Goal: Task Accomplishment & Management: Use online tool/utility

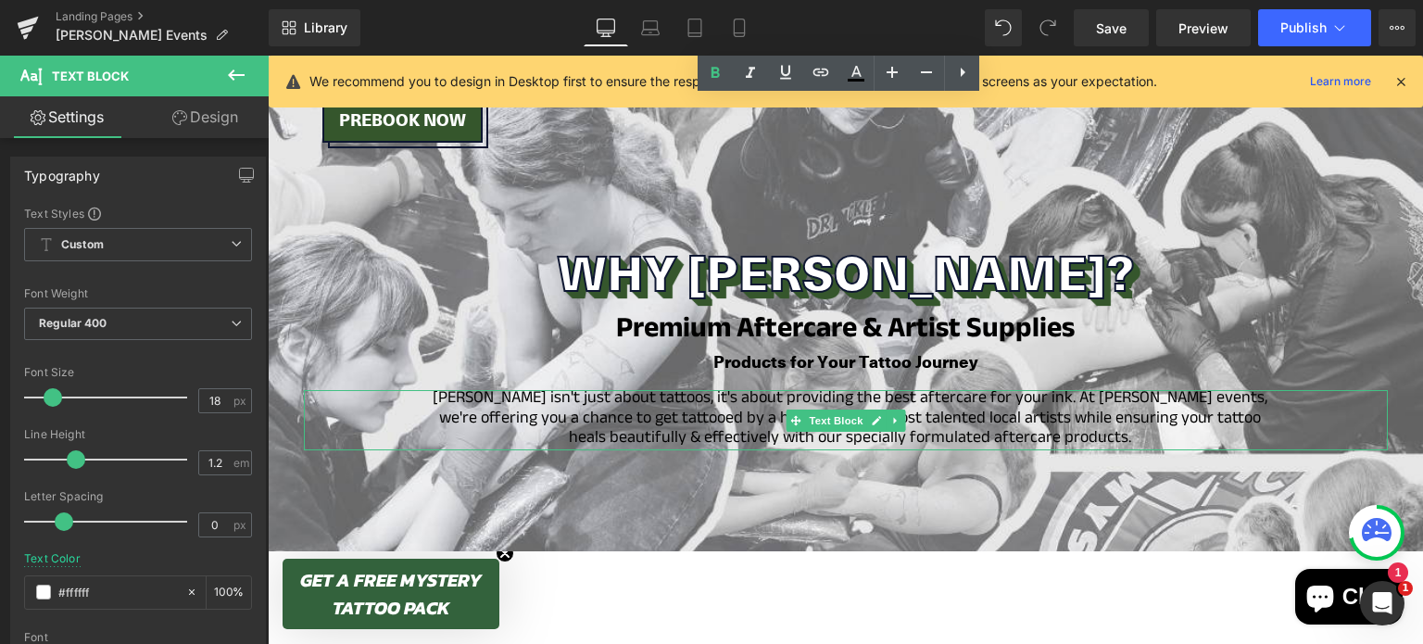
scroll to position [2330, 0]
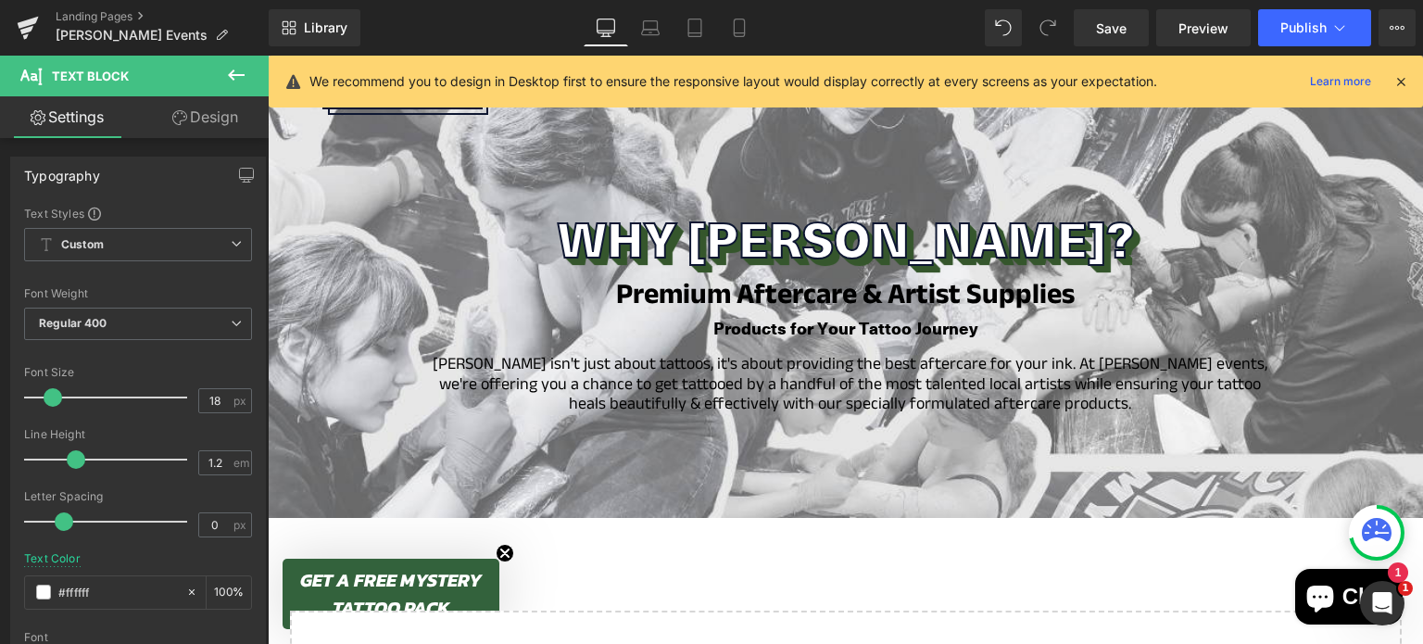
click at [226, 78] on icon at bounding box center [236, 75] width 22 height 22
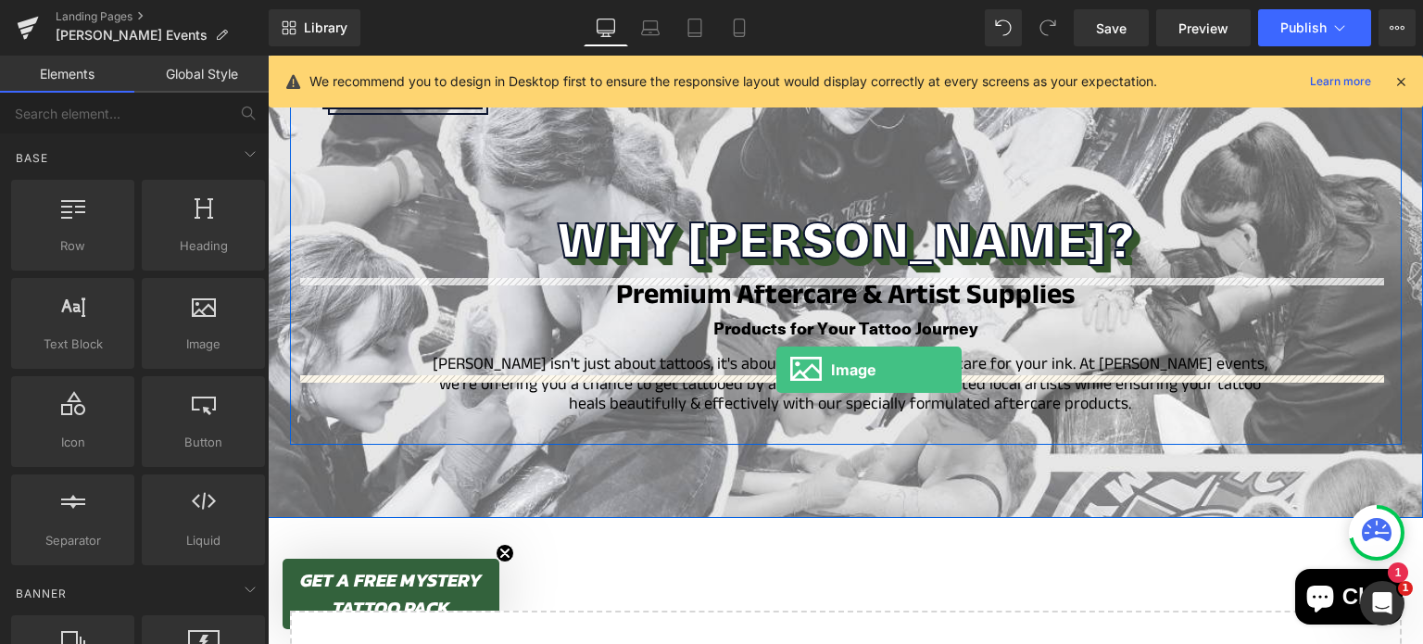
drag, startPoint x: 482, startPoint y: 377, endPoint x: 776, endPoint y: 370, distance: 294.6
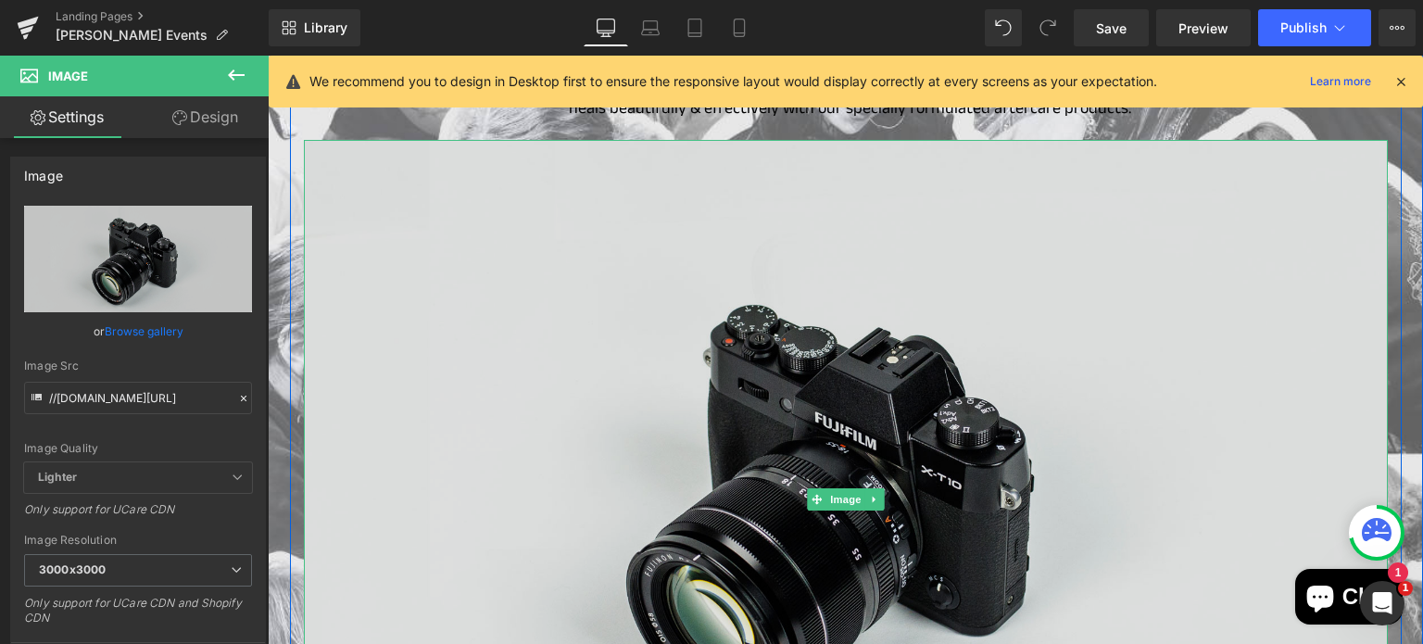
scroll to position [2630, 0]
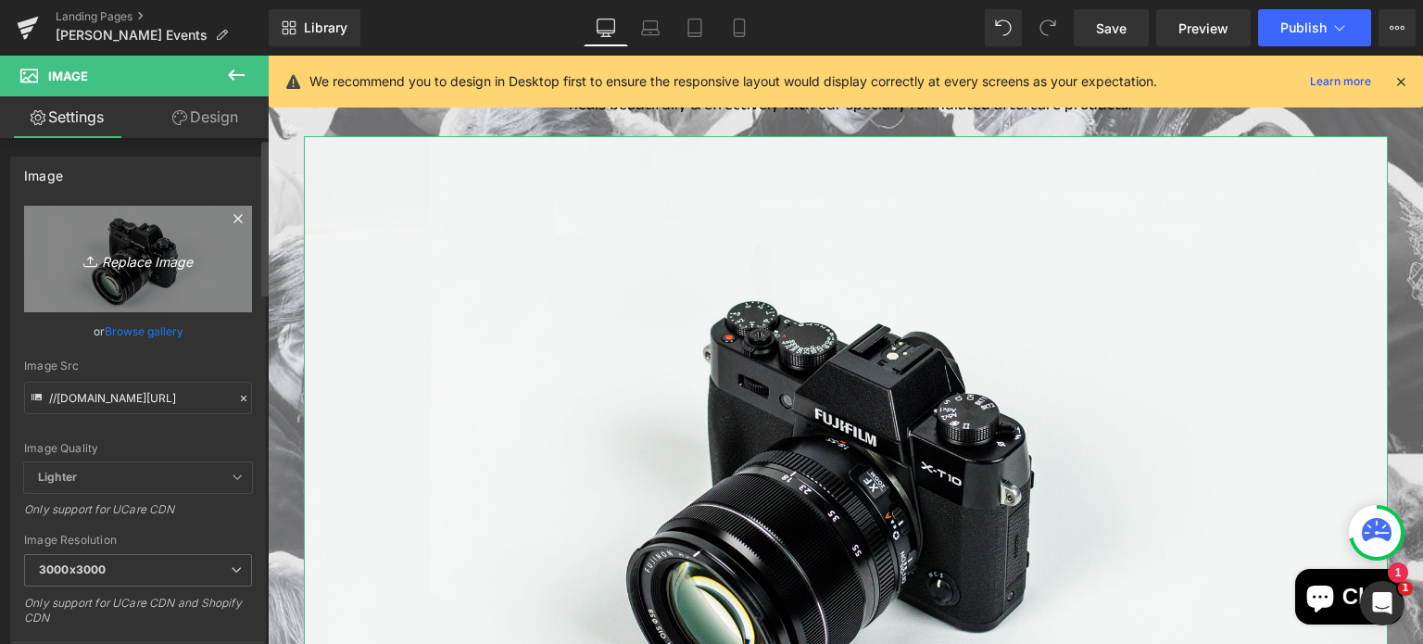
click at [157, 257] on icon "Replace Image" at bounding box center [138, 258] width 148 height 23
type input "C:\fakepath\Copy of Copy of Your paragraph text.png"
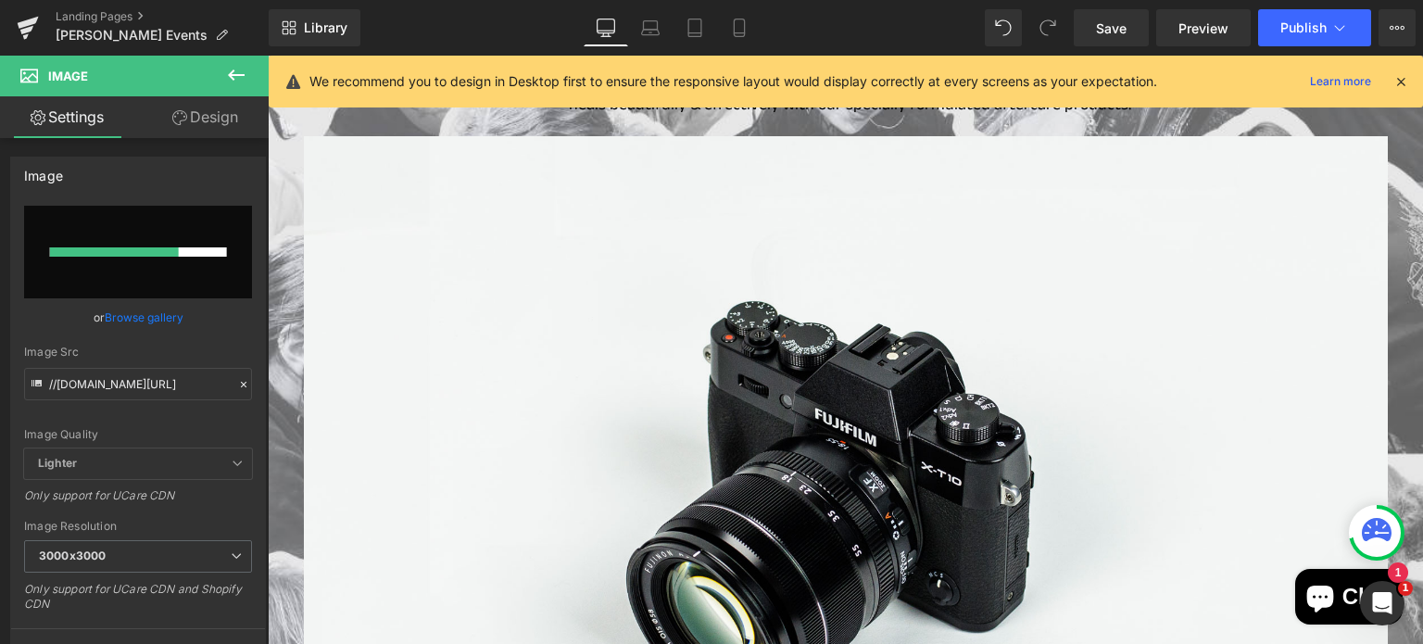
type input "[URL][DOMAIN_NAME]"
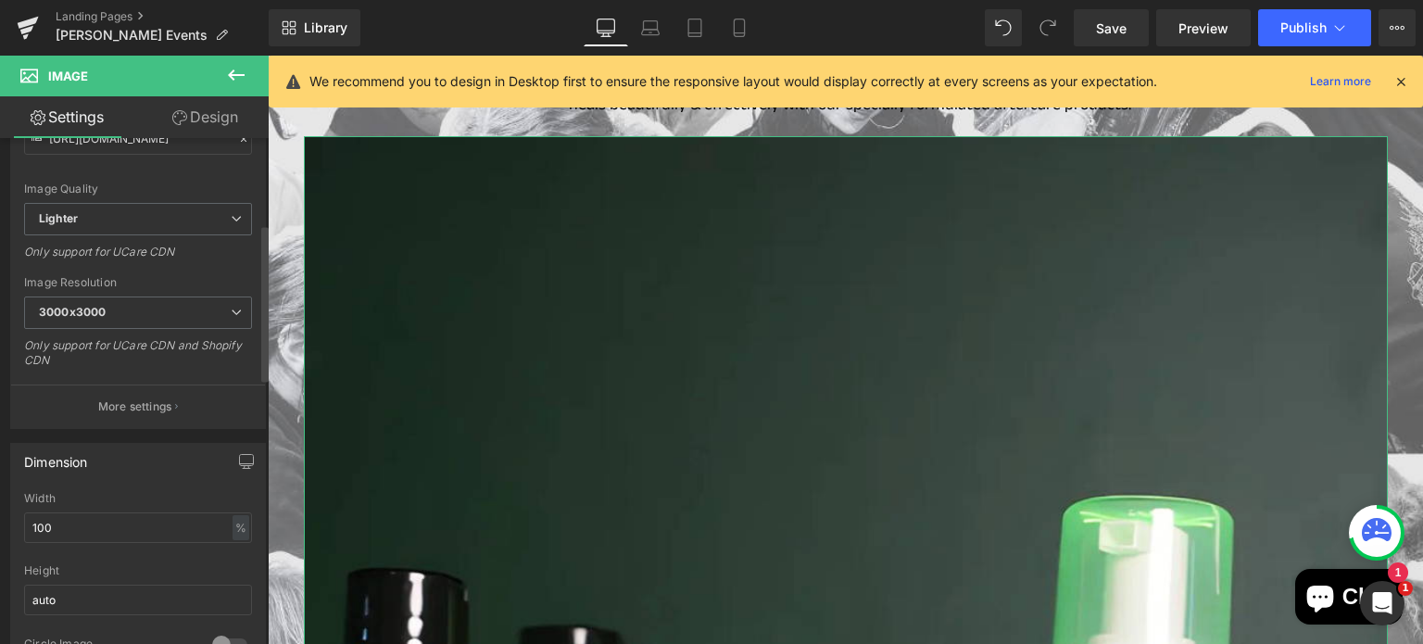
scroll to position [309, 0]
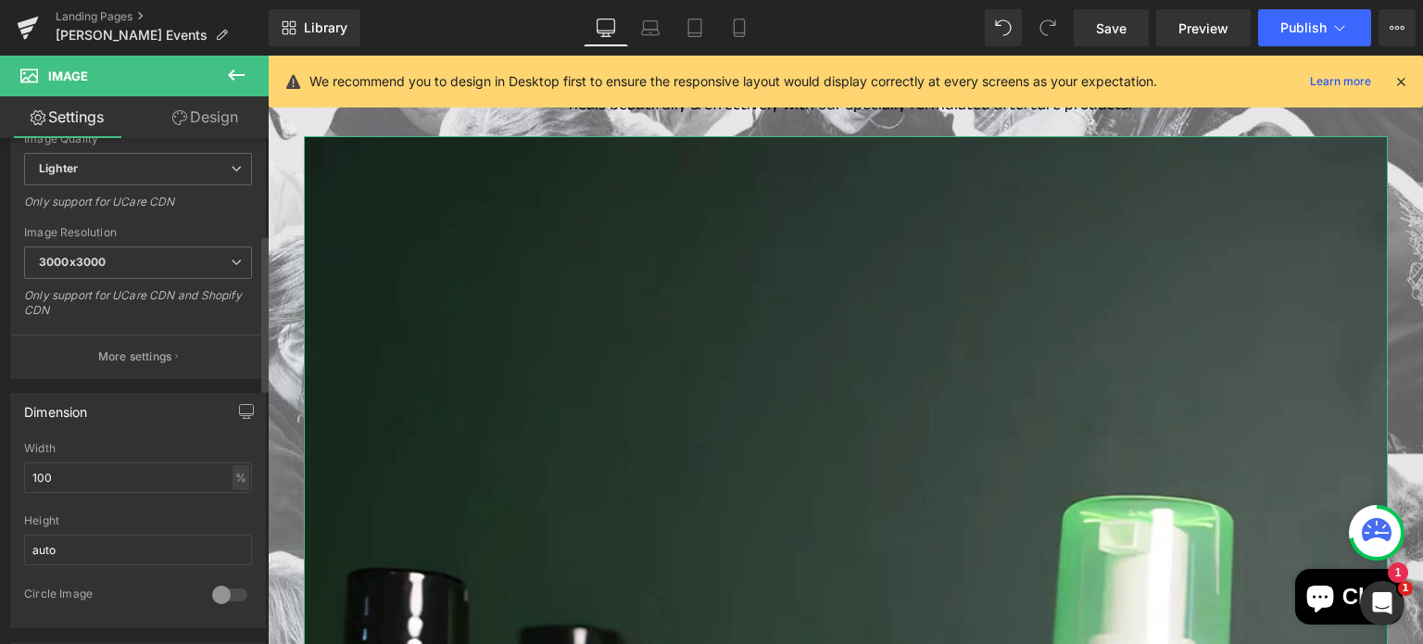
click at [68, 534] on div "auto" at bounding box center [138, 549] width 228 height 31
click at [66, 538] on input "auto" at bounding box center [138, 549] width 228 height 31
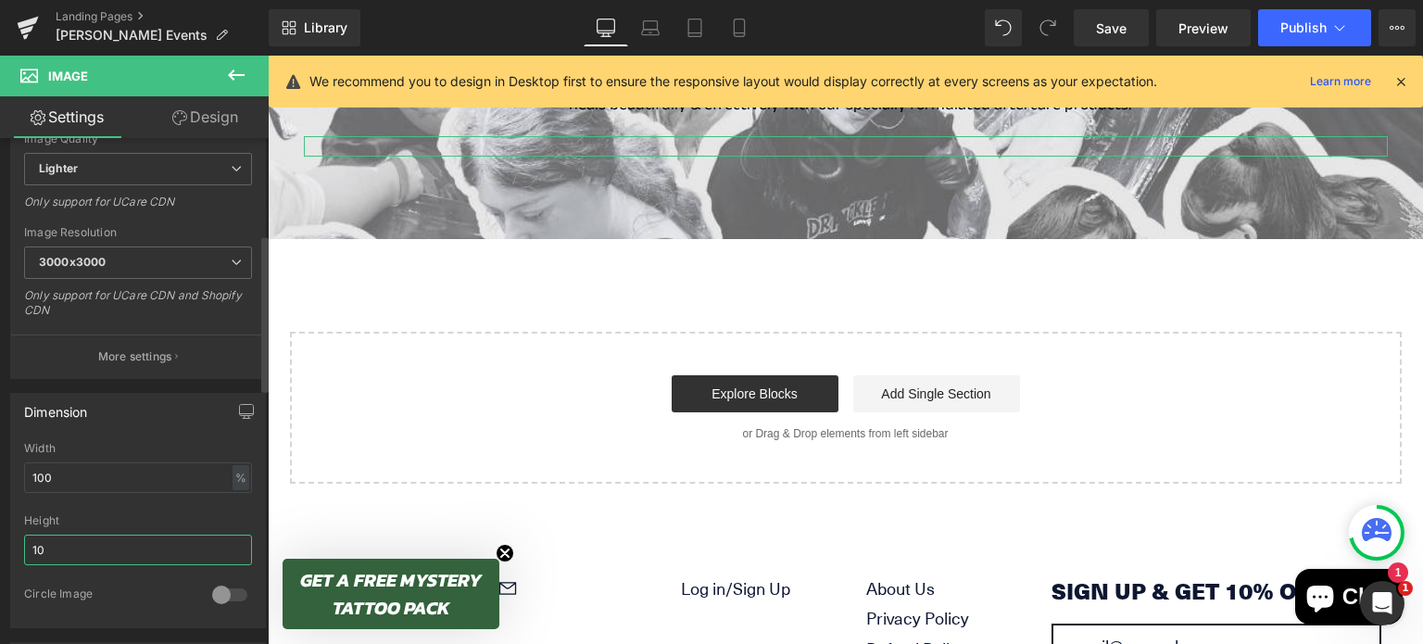
type input "100"
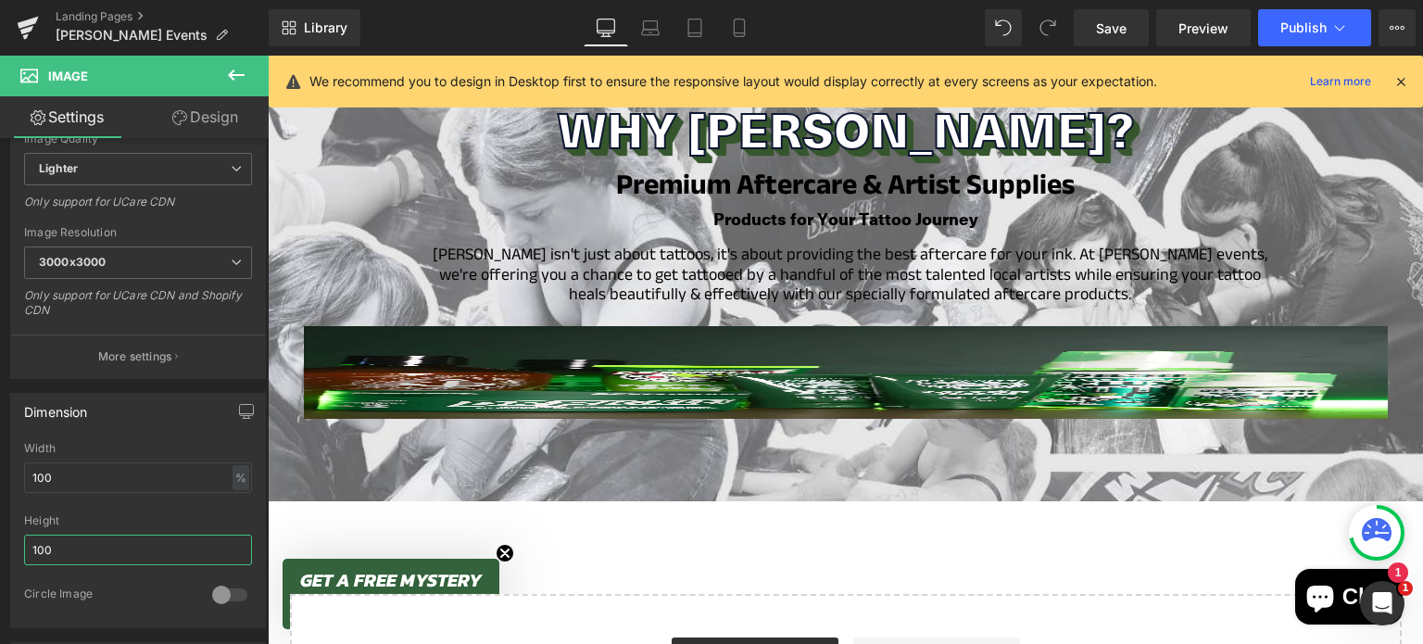
scroll to position [2392, 0]
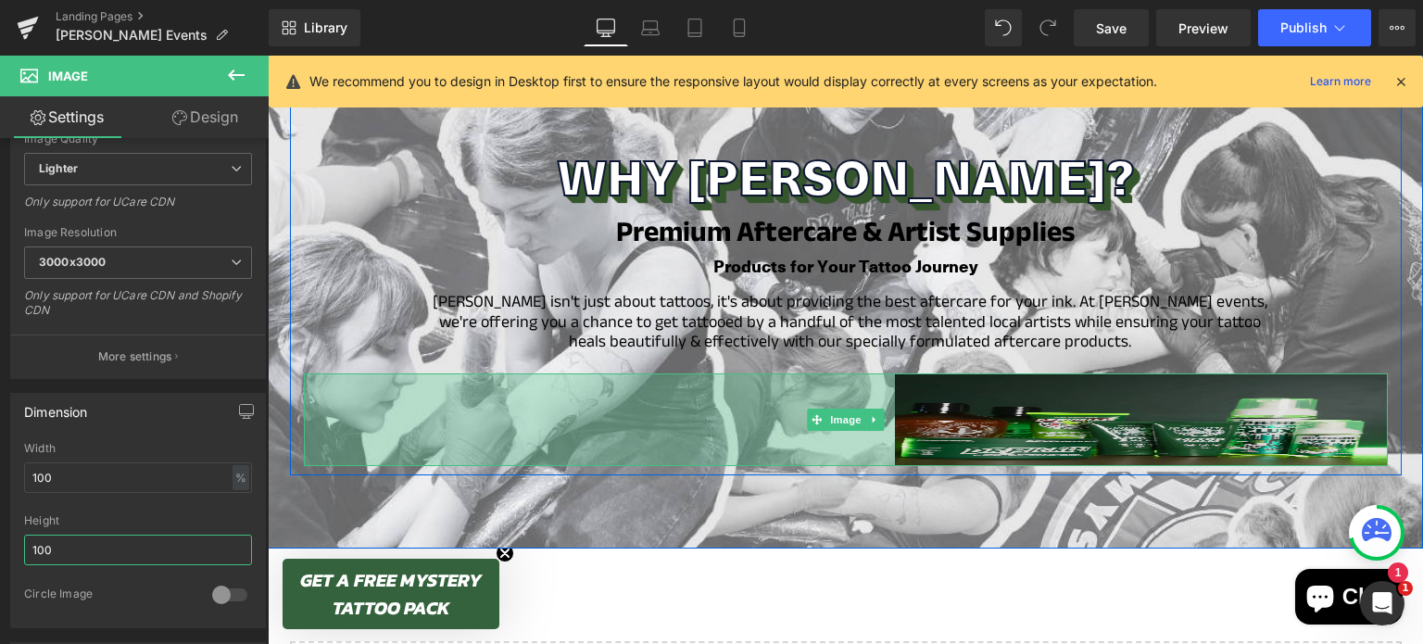
drag, startPoint x: 296, startPoint y: 318, endPoint x: 899, endPoint y: 369, distance: 605.1
click at [884, 373] on div "Image 638px" at bounding box center [846, 419] width 1084 height 93
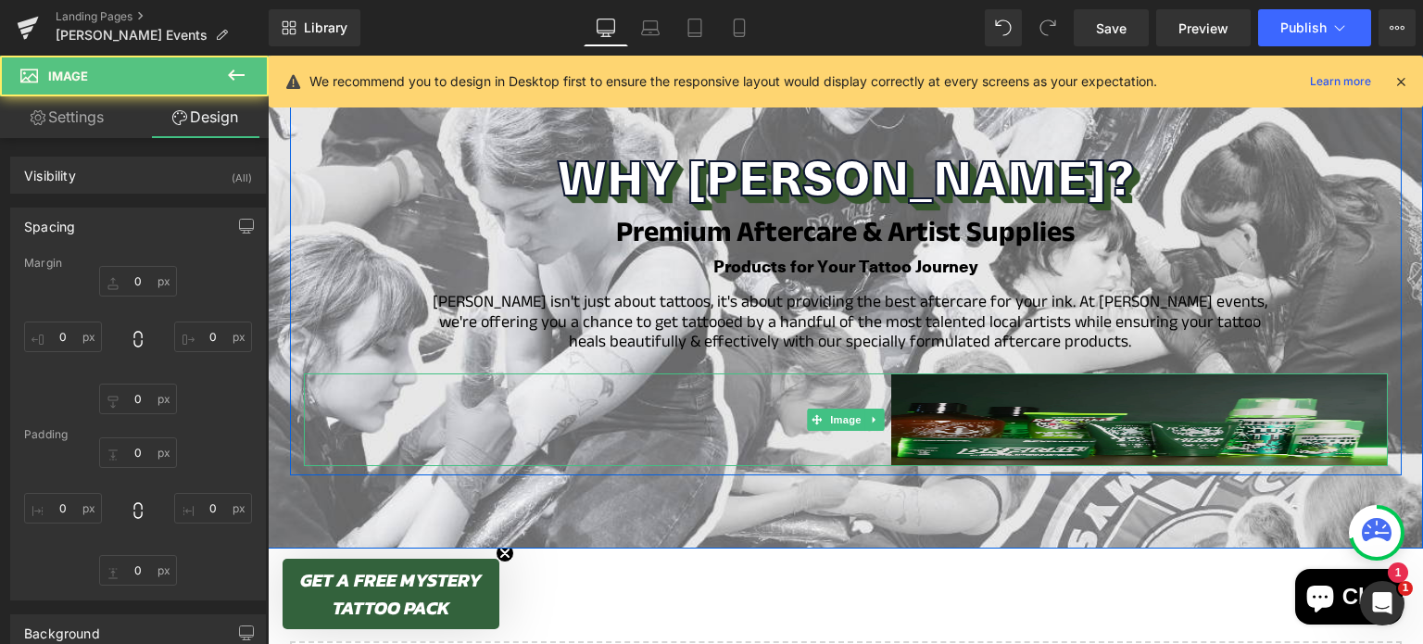
type input "0"
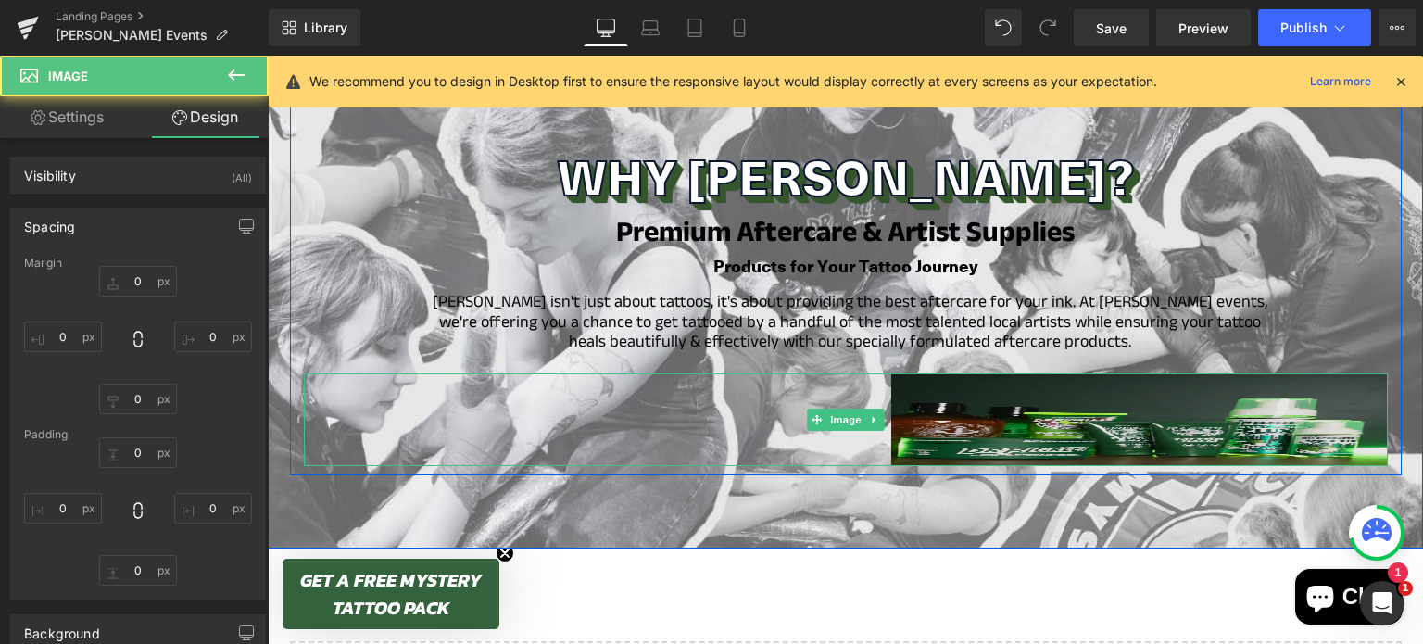
type input "0"
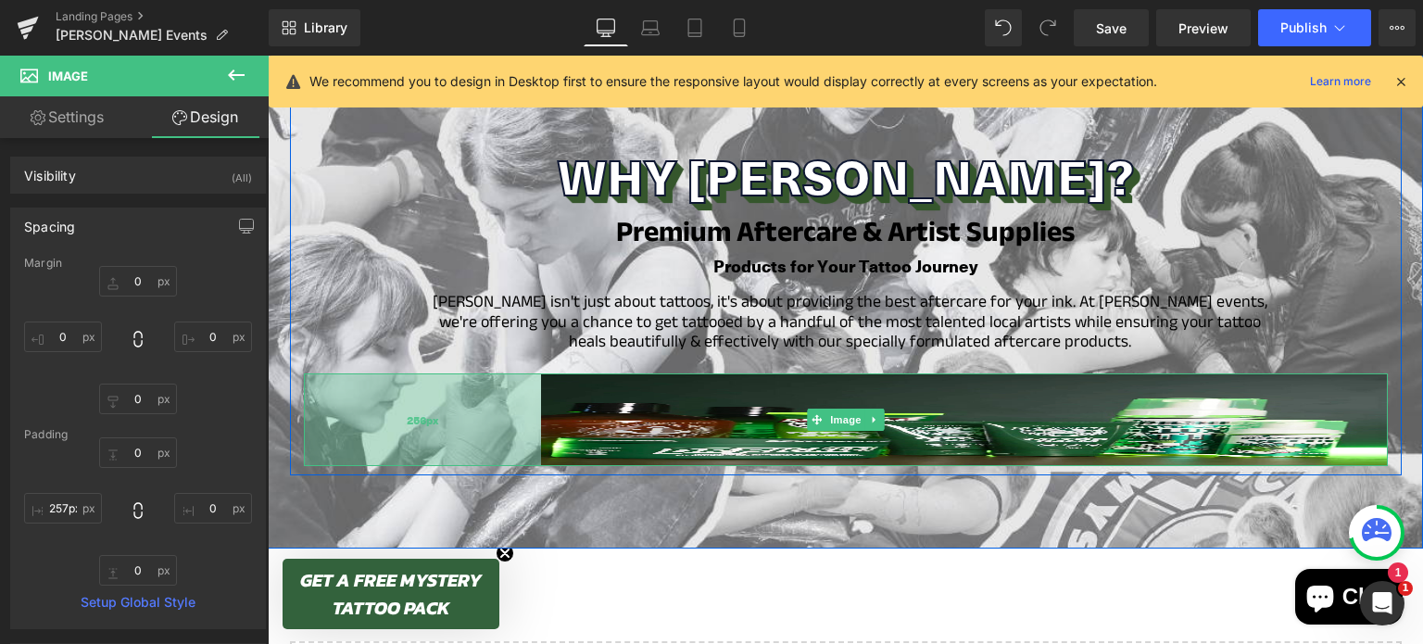
drag, startPoint x: 879, startPoint y: 370, endPoint x: 526, endPoint y: 361, distance: 353.0
click at [526, 373] on div "256px" at bounding box center [422, 419] width 237 height 93
type input "253px"
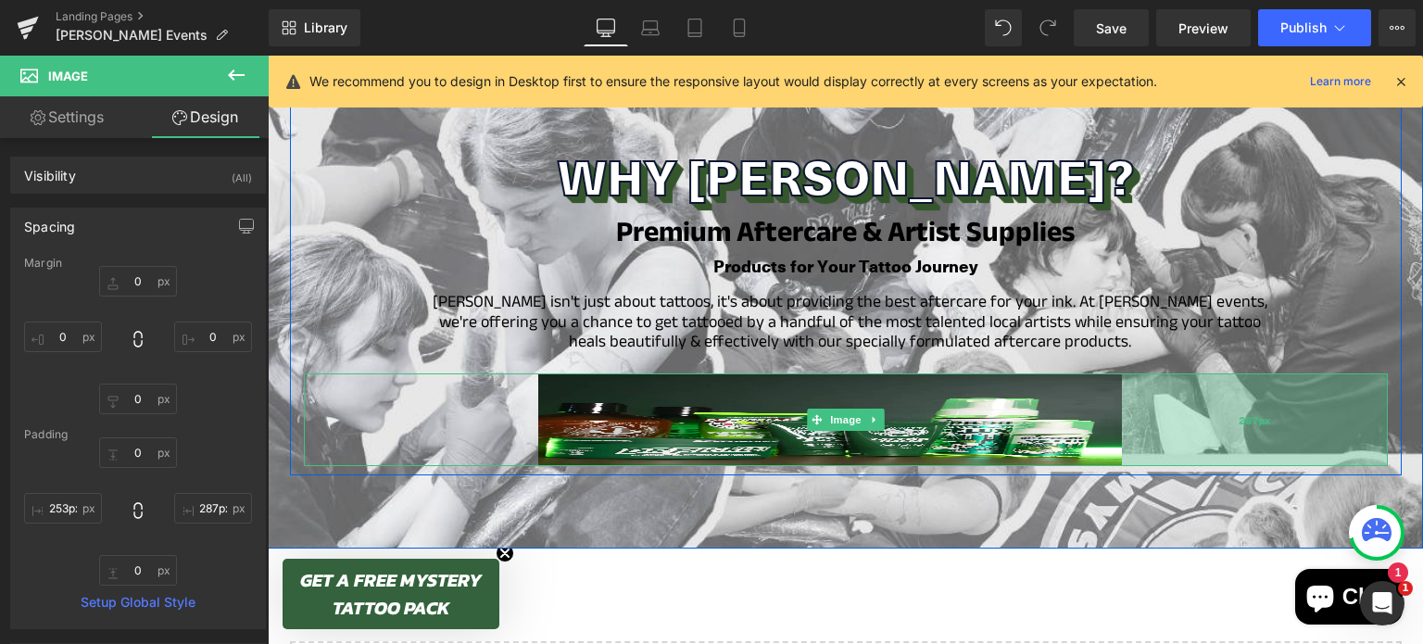
type input "286px"
drag, startPoint x: 1379, startPoint y: 343, endPoint x: 1114, endPoint y: 342, distance: 264.9
click at [1114, 373] on div "Image 253px 286px" at bounding box center [846, 419] width 1084 height 93
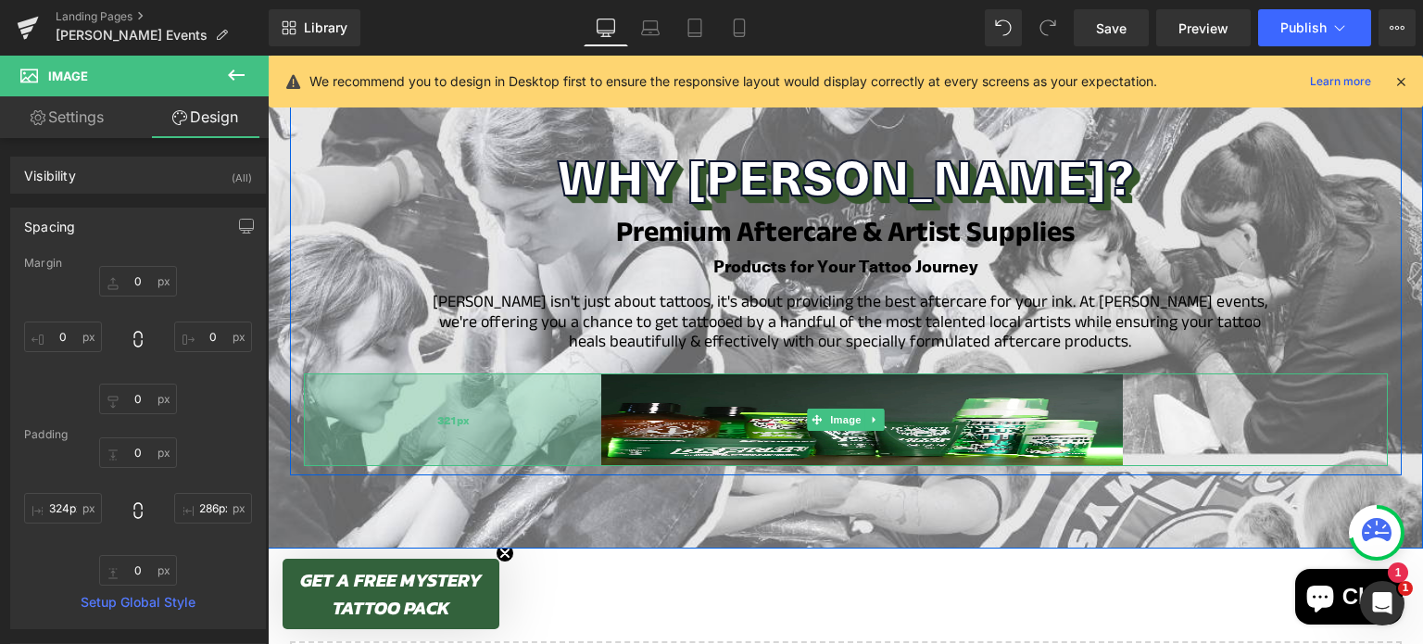
type input "325px"
drag, startPoint x: 530, startPoint y: 356, endPoint x: 596, endPoint y: 355, distance: 66.7
click at [596, 373] on div "325px" at bounding box center [454, 419] width 301 height 93
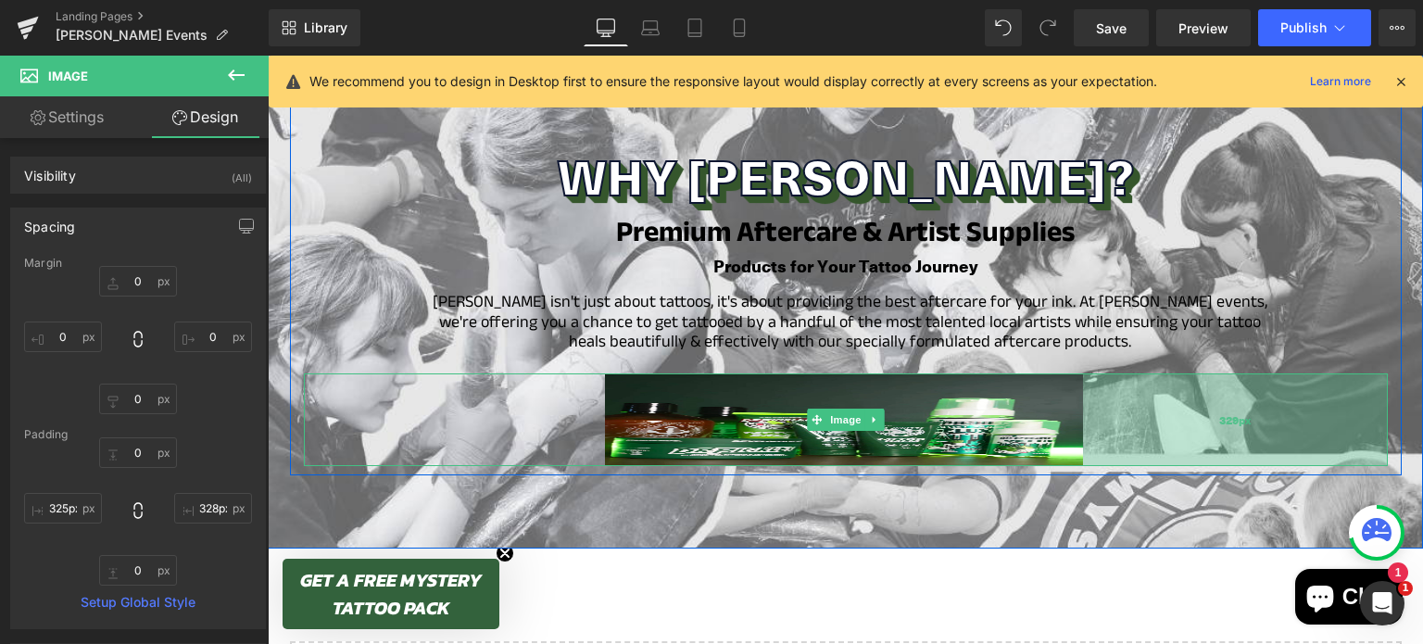
type input "327px"
drag, startPoint x: 1170, startPoint y: 344, endPoint x: 1132, endPoint y: 350, distance: 38.5
click at [1132, 373] on div "327px" at bounding box center [1236, 419] width 303 height 93
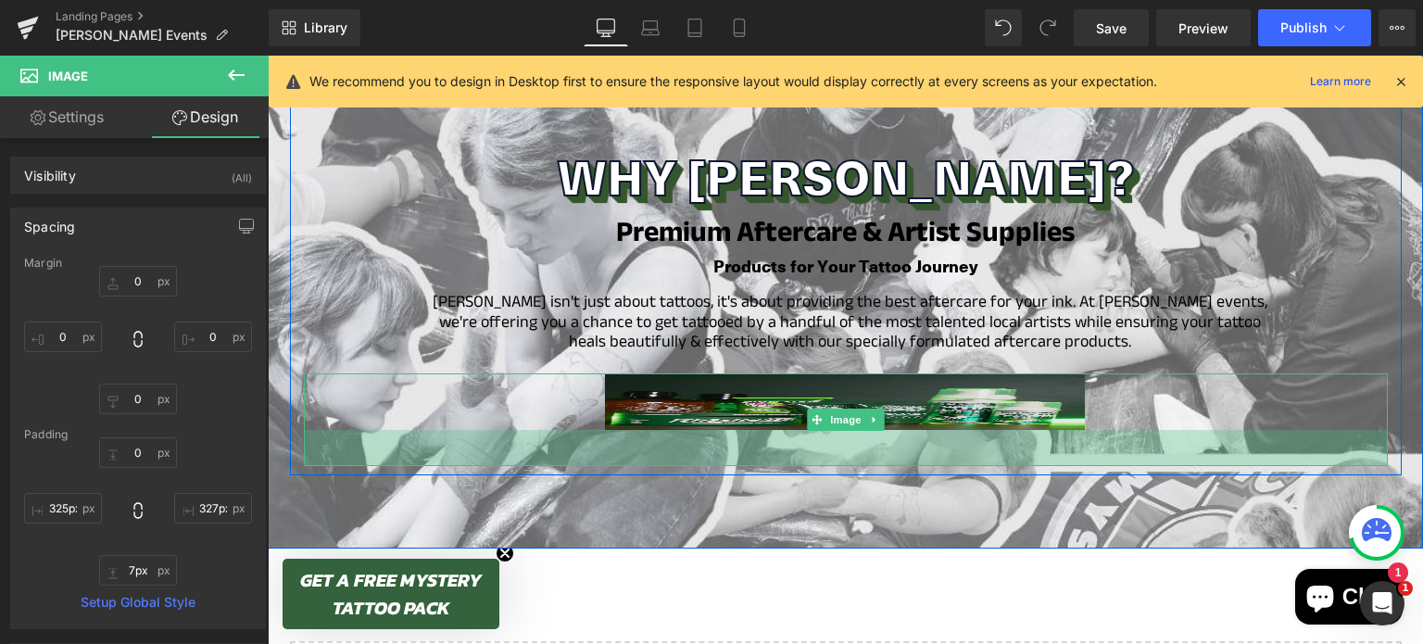
type input "0px"
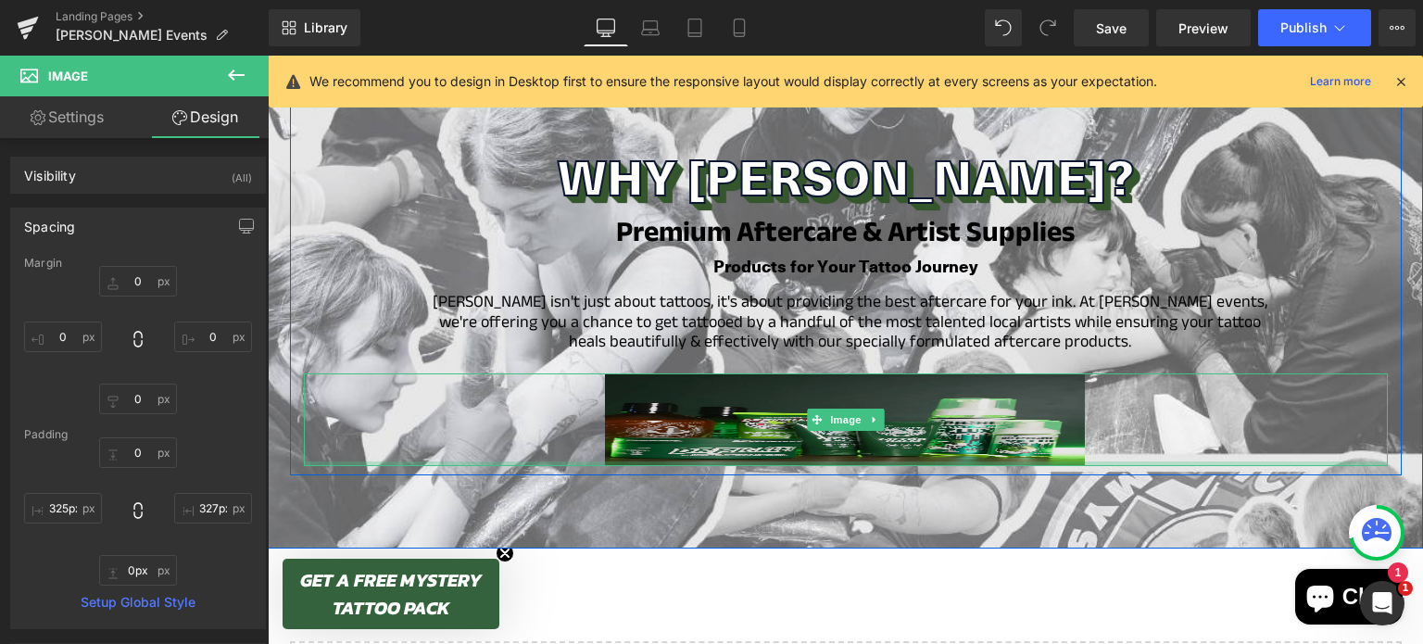
drag, startPoint x: 805, startPoint y: 403, endPoint x: 799, endPoint y: 381, distance: 22.9
click at [799, 381] on div "Image 325px 327px" at bounding box center [846, 419] width 1084 height 93
click at [688, 373] on img at bounding box center [846, 419] width 1084 height 93
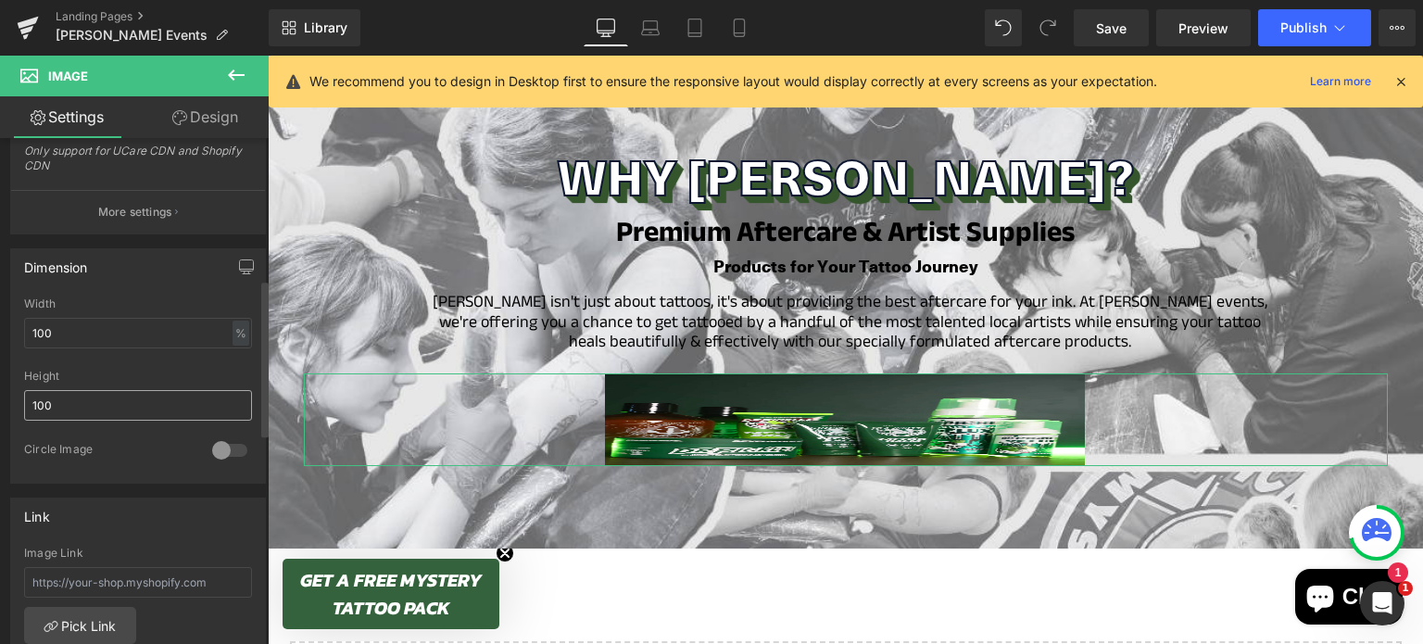
scroll to position [455, 0]
click at [107, 399] on input "100" at bounding box center [138, 404] width 228 height 31
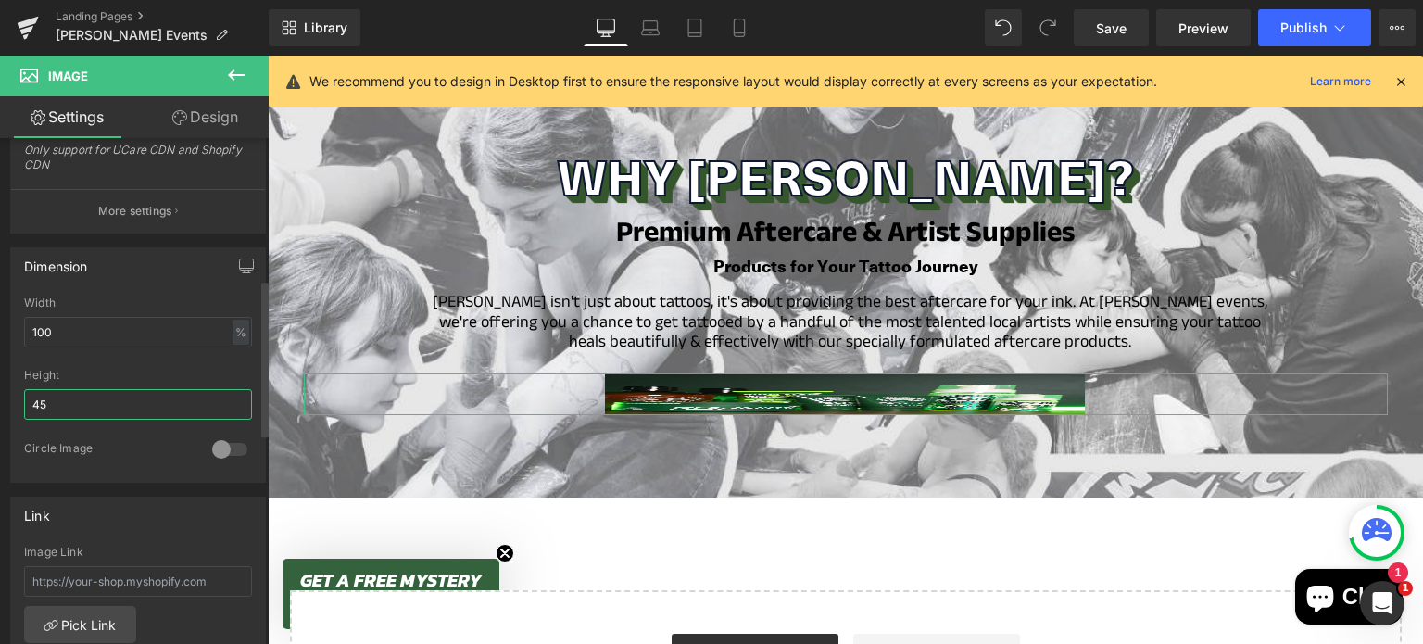
type input "4"
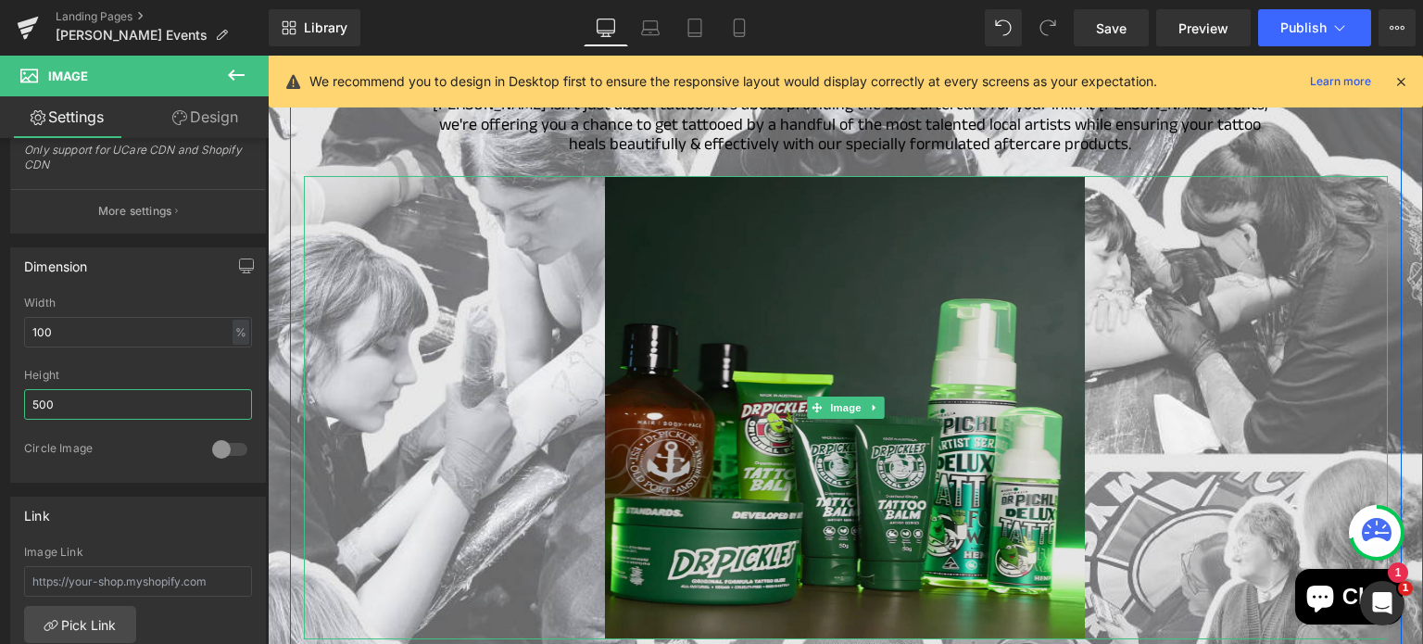
scroll to position [2589, 0]
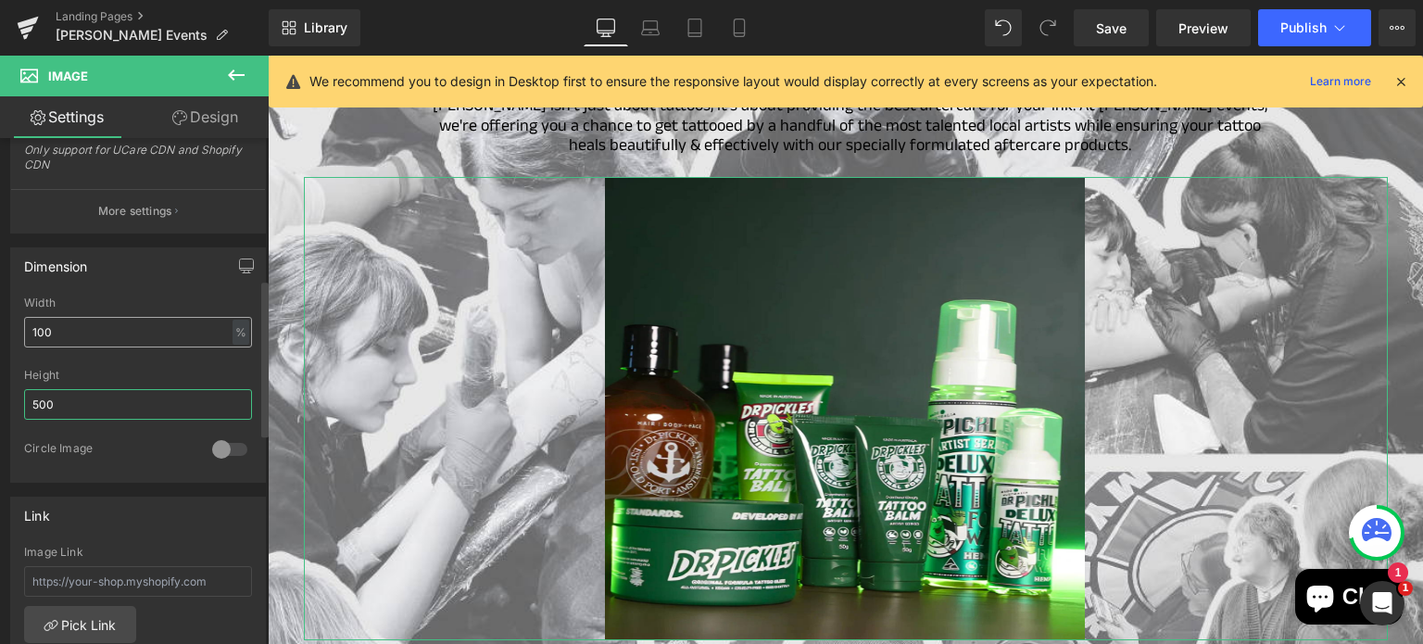
type input "500"
click at [114, 334] on input "100" at bounding box center [138, 332] width 228 height 31
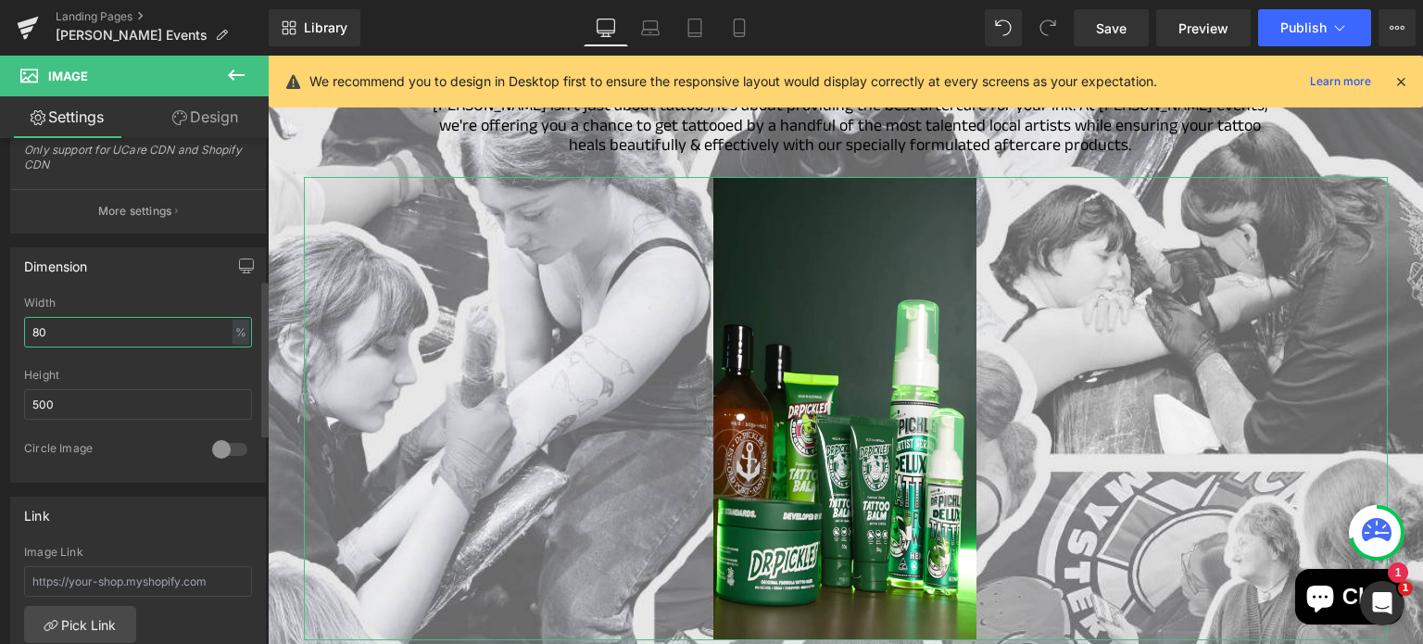
type input "8"
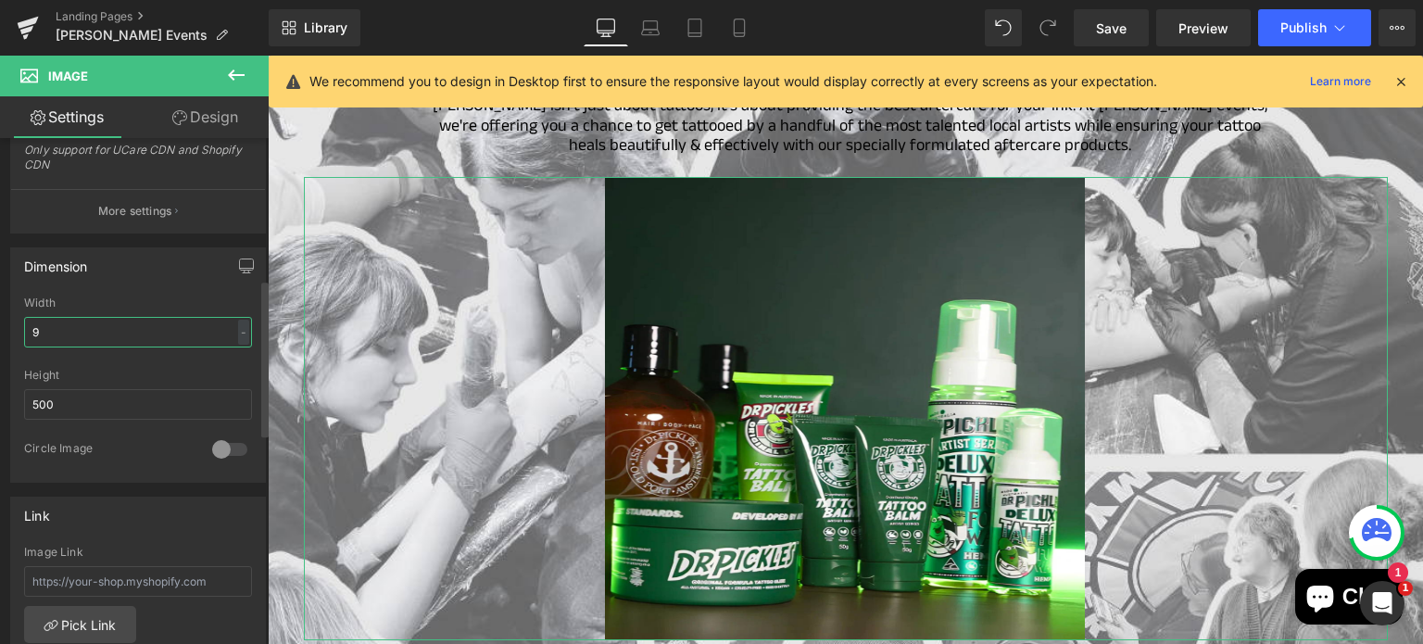
type input "90"
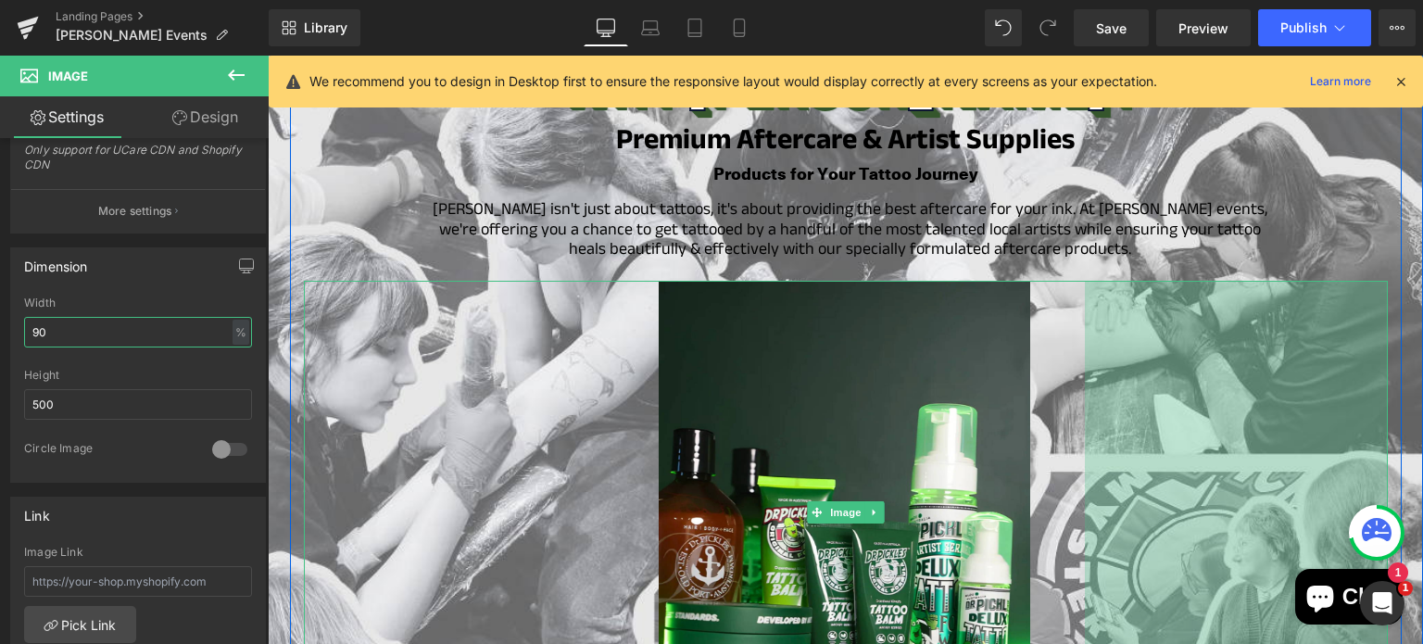
scroll to position [2486, 0]
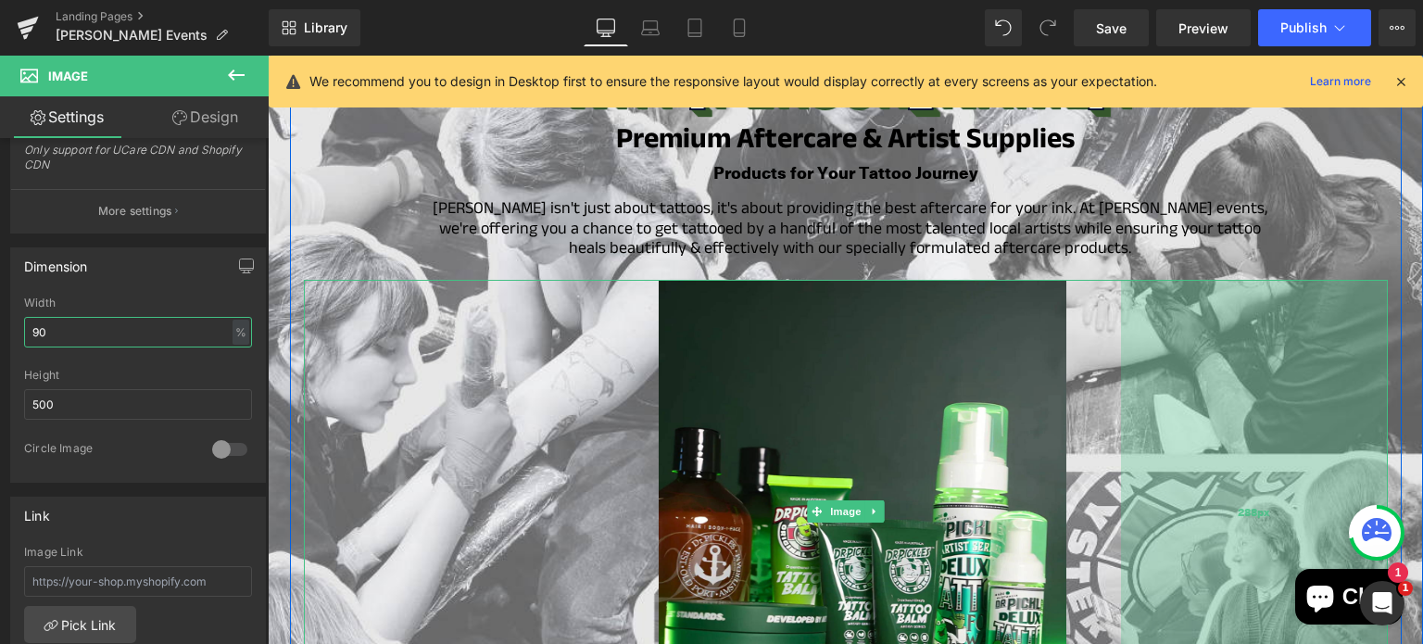
drag, startPoint x: 1239, startPoint y: 411, endPoint x: 1275, endPoint y: 405, distance: 36.7
click at [1275, 405] on div "288px" at bounding box center [1254, 511] width 267 height 463
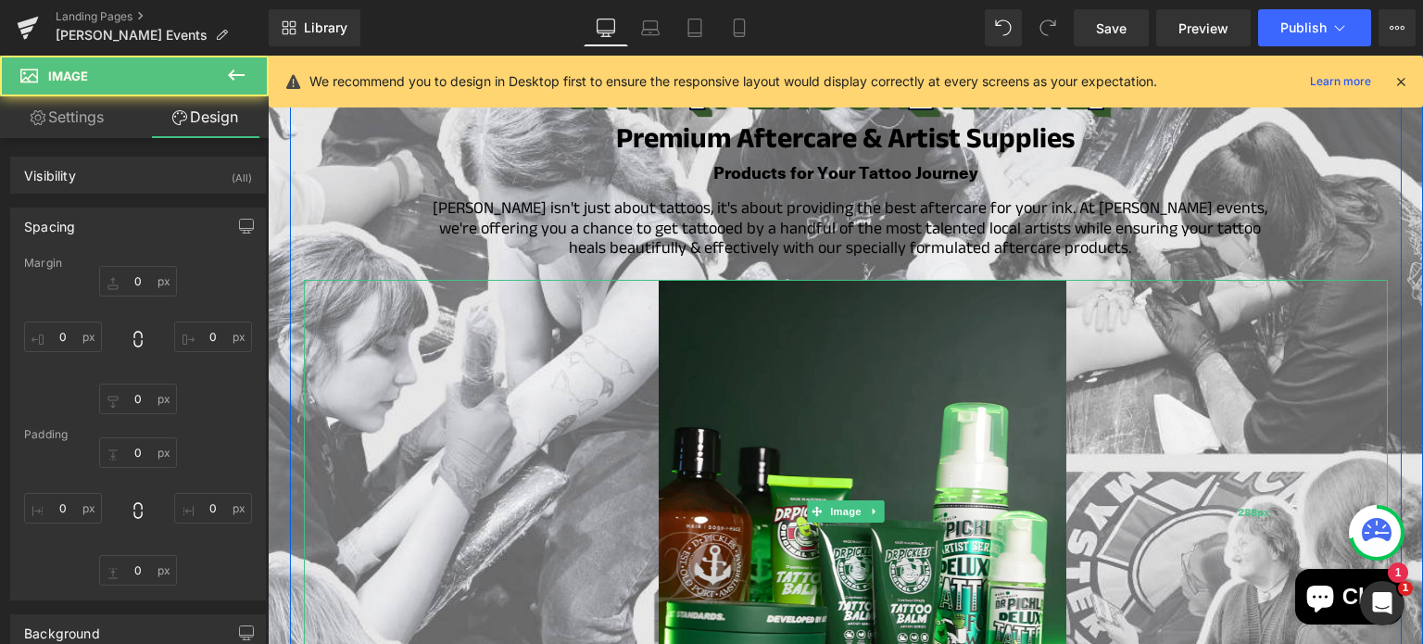
type input "0"
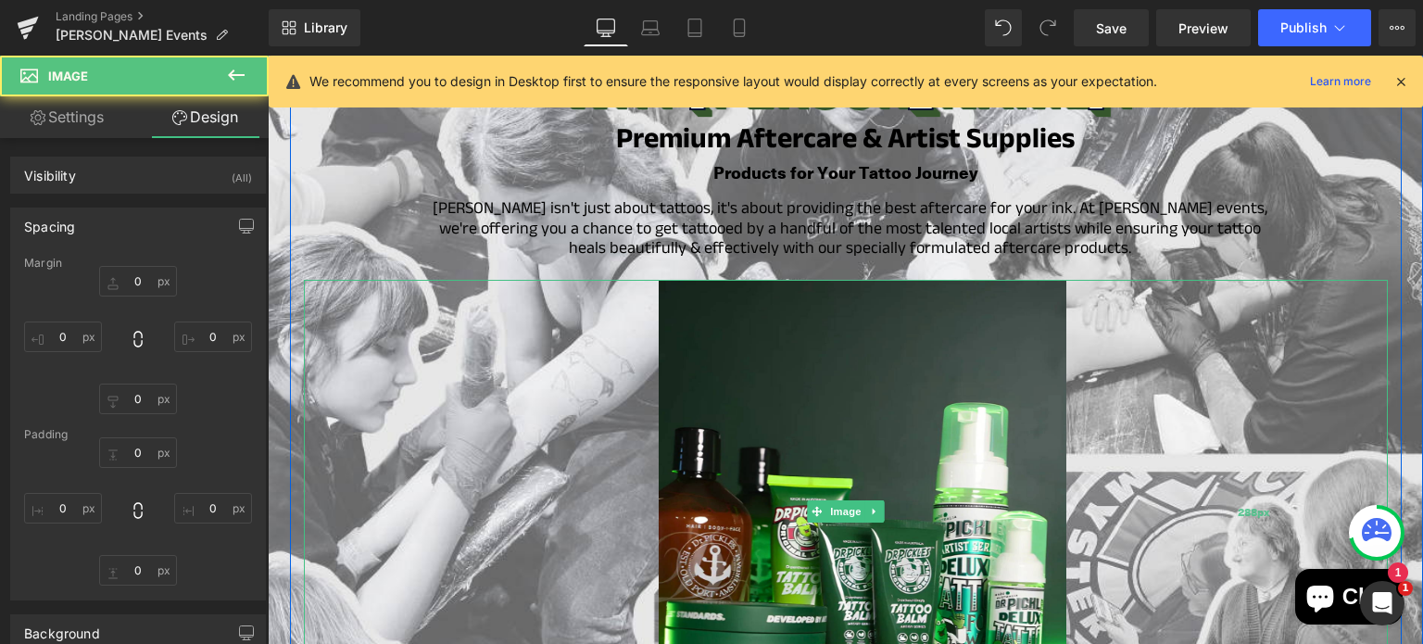
type input "288"
type input "0"
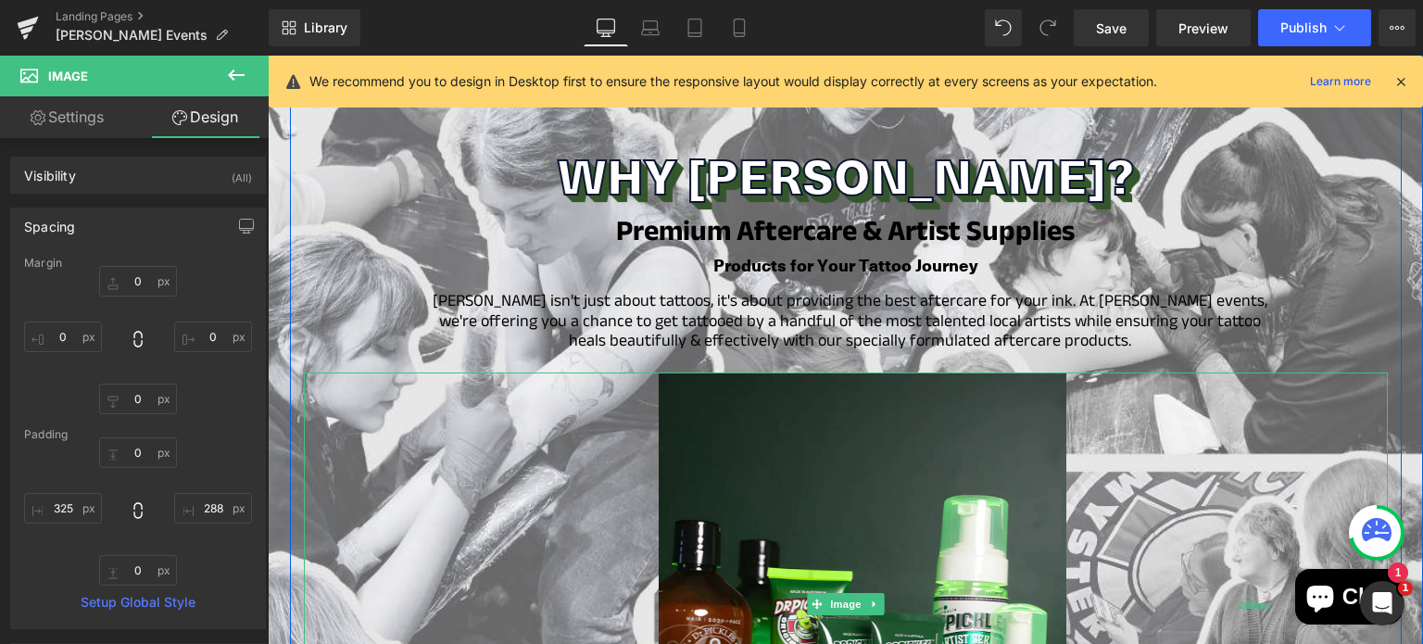
scroll to position [2393, 0]
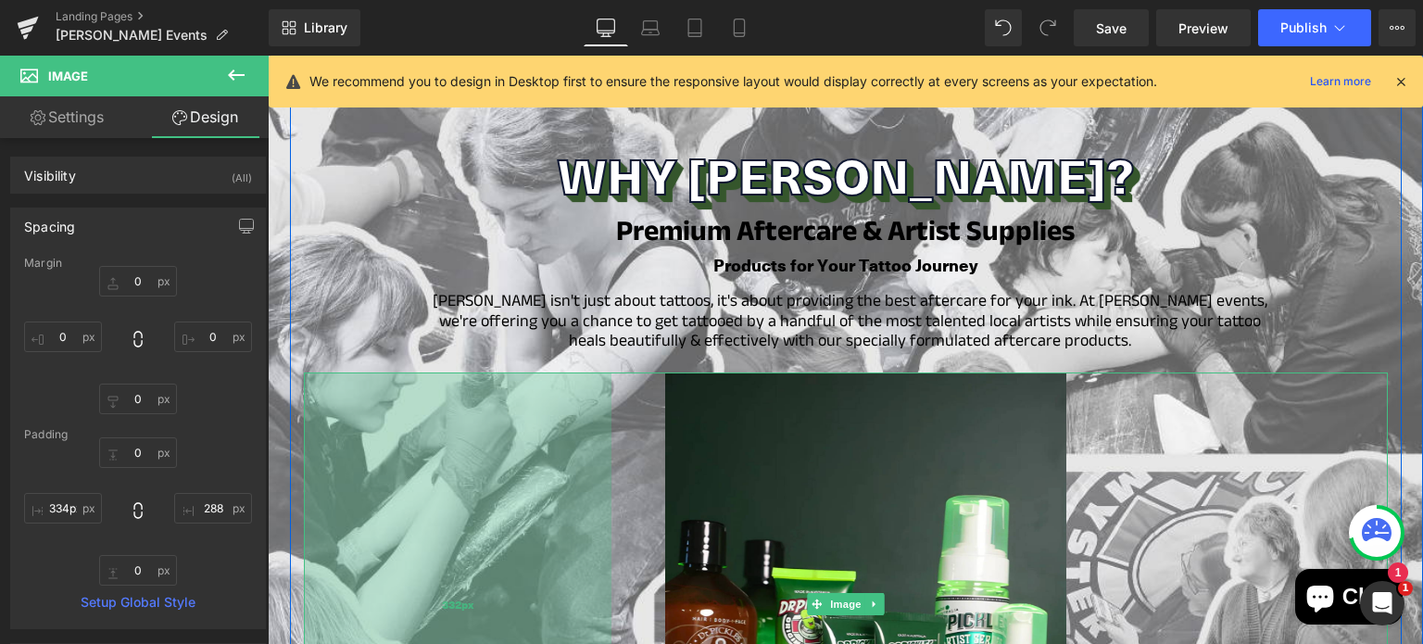
type input "336px"
drag, startPoint x: 553, startPoint y: 497, endPoint x: 563, endPoint y: 498, distance: 10.2
click at [563, 498] on div "336px" at bounding box center [459, 603] width 311 height 463
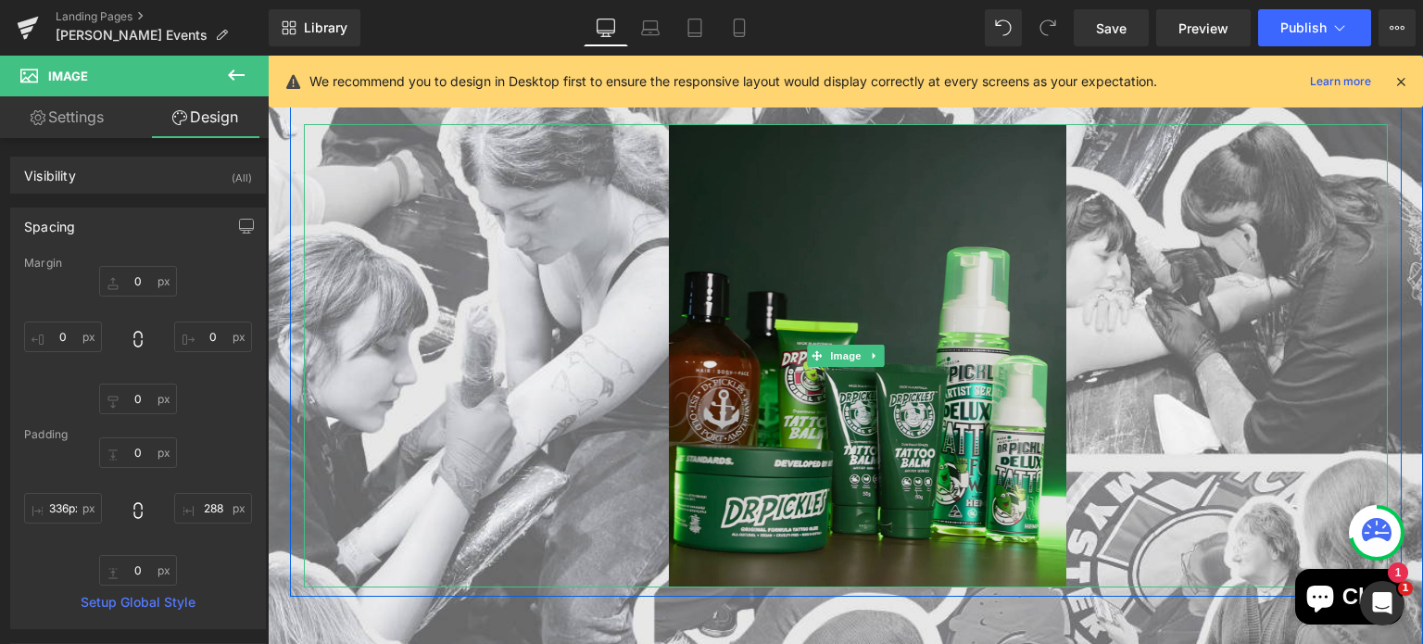
scroll to position [2643, 0]
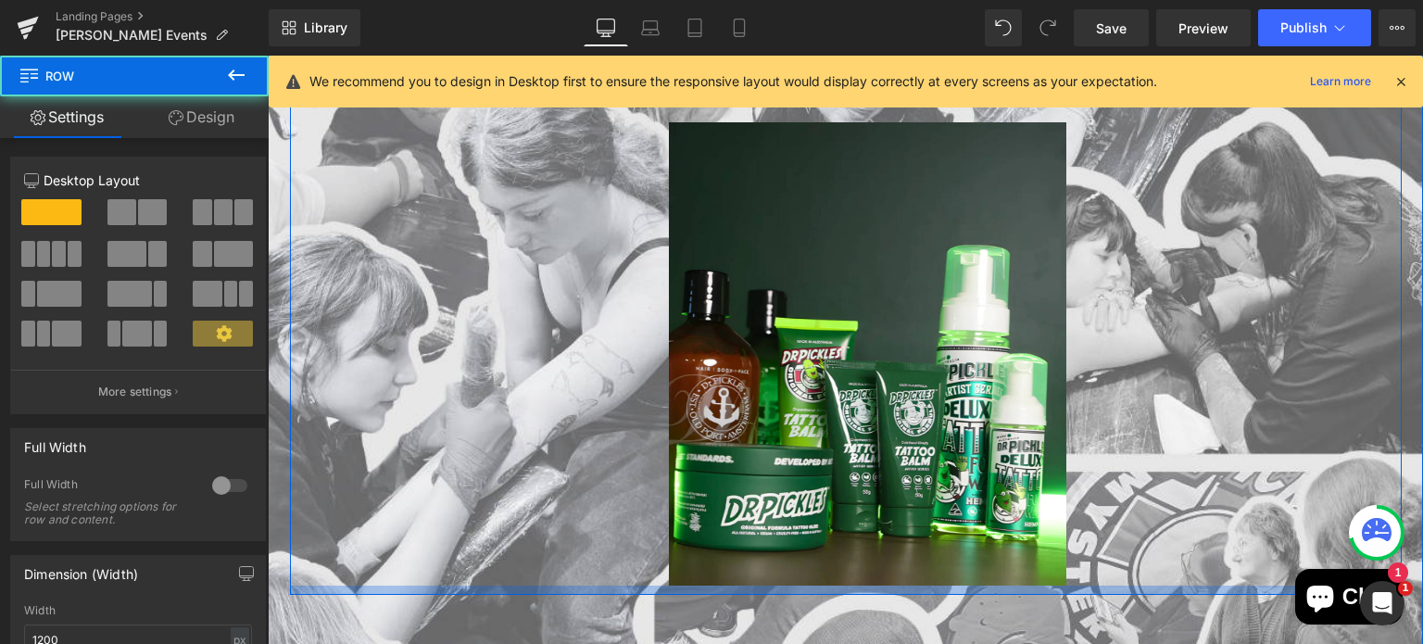
click at [878, 585] on div at bounding box center [845, 589] width 1111 height 9
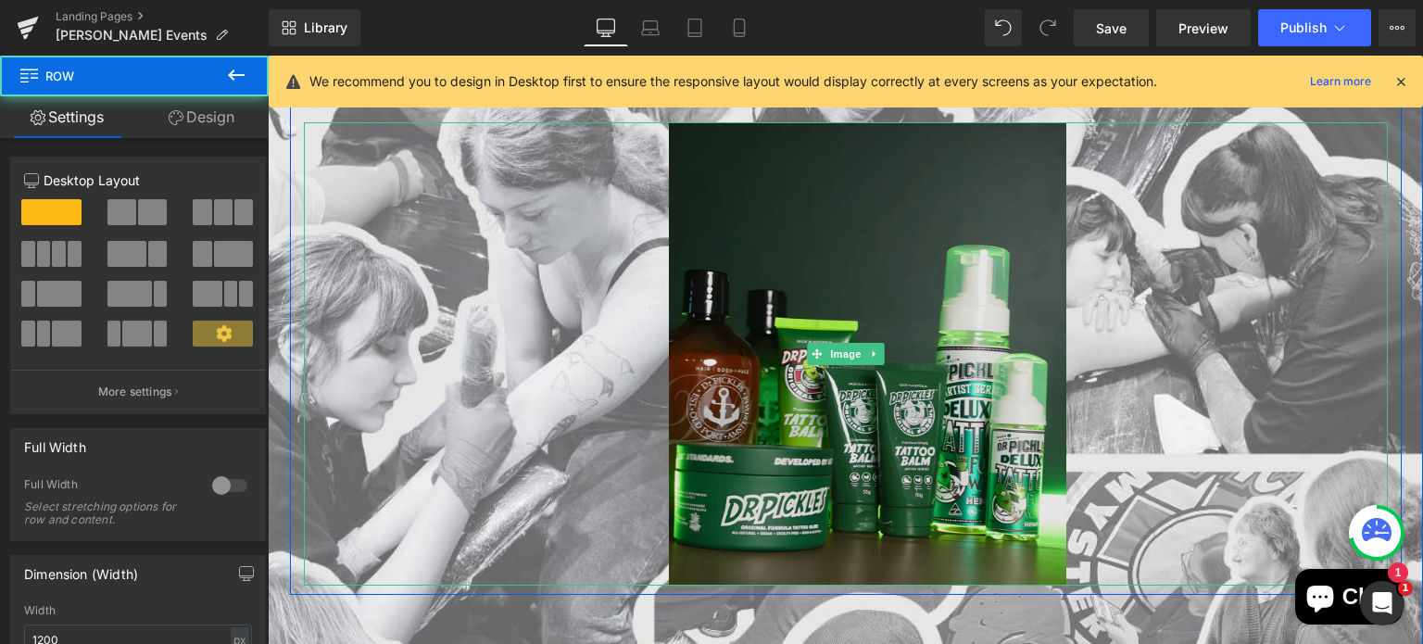
click at [886, 441] on img at bounding box center [845, 353] width 975 height 463
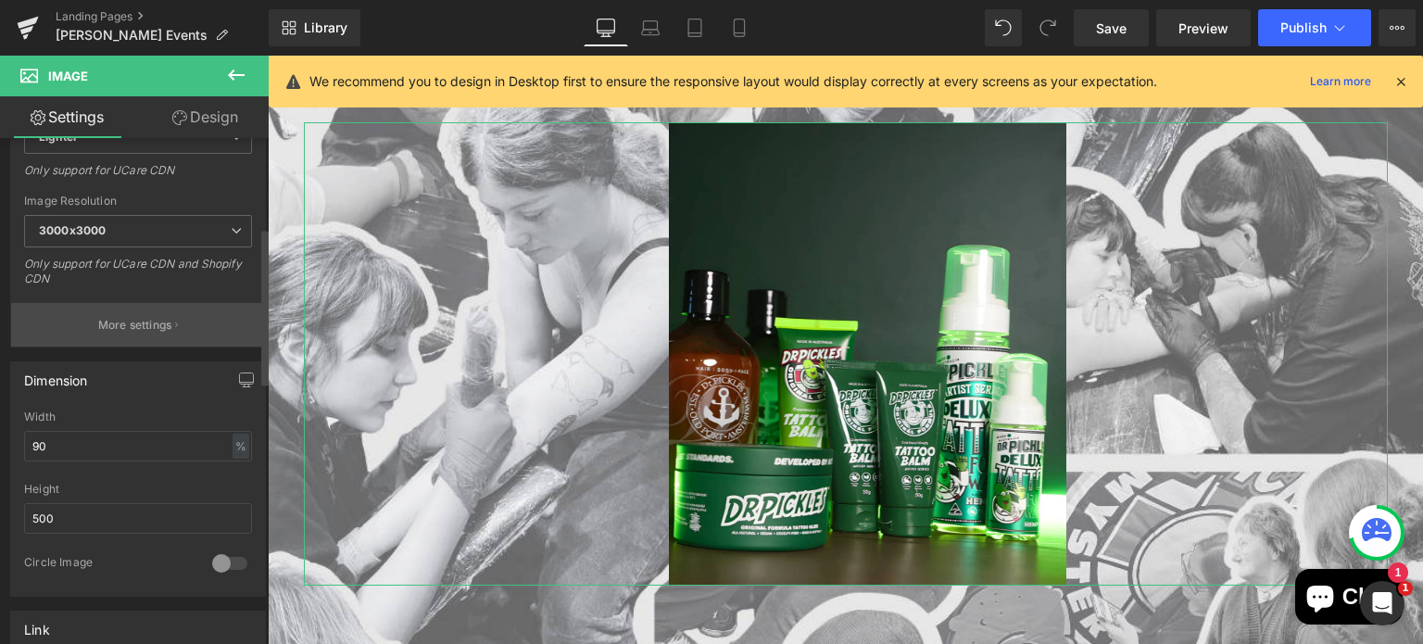
scroll to position [343, 0]
click at [68, 512] on input "500" at bounding box center [138, 516] width 228 height 31
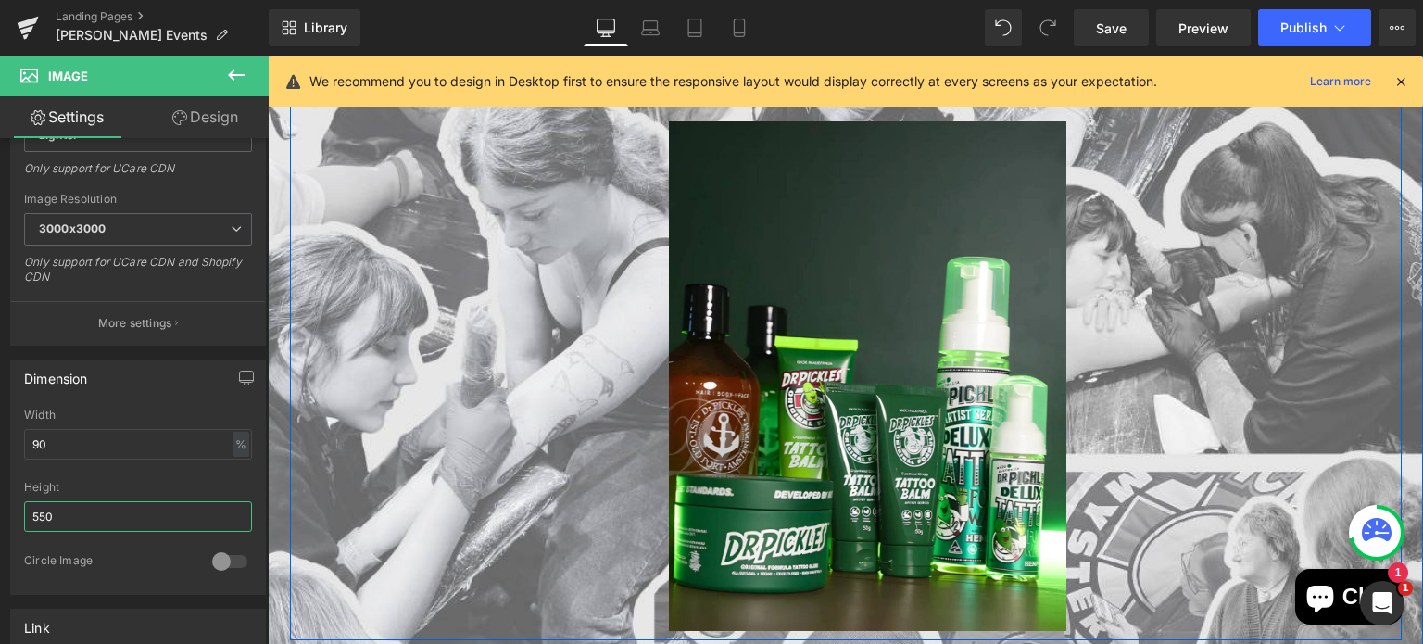
scroll to position [2647, 0]
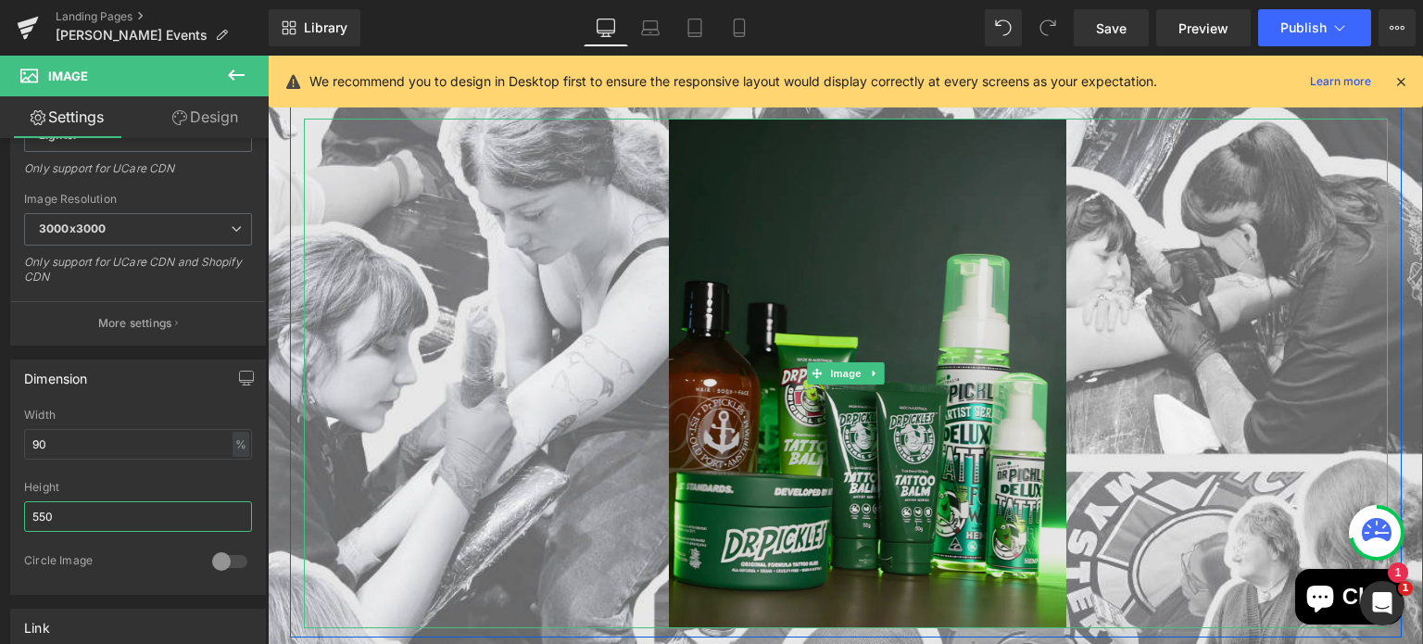
type input "550"
click at [935, 284] on img at bounding box center [845, 373] width 975 height 509
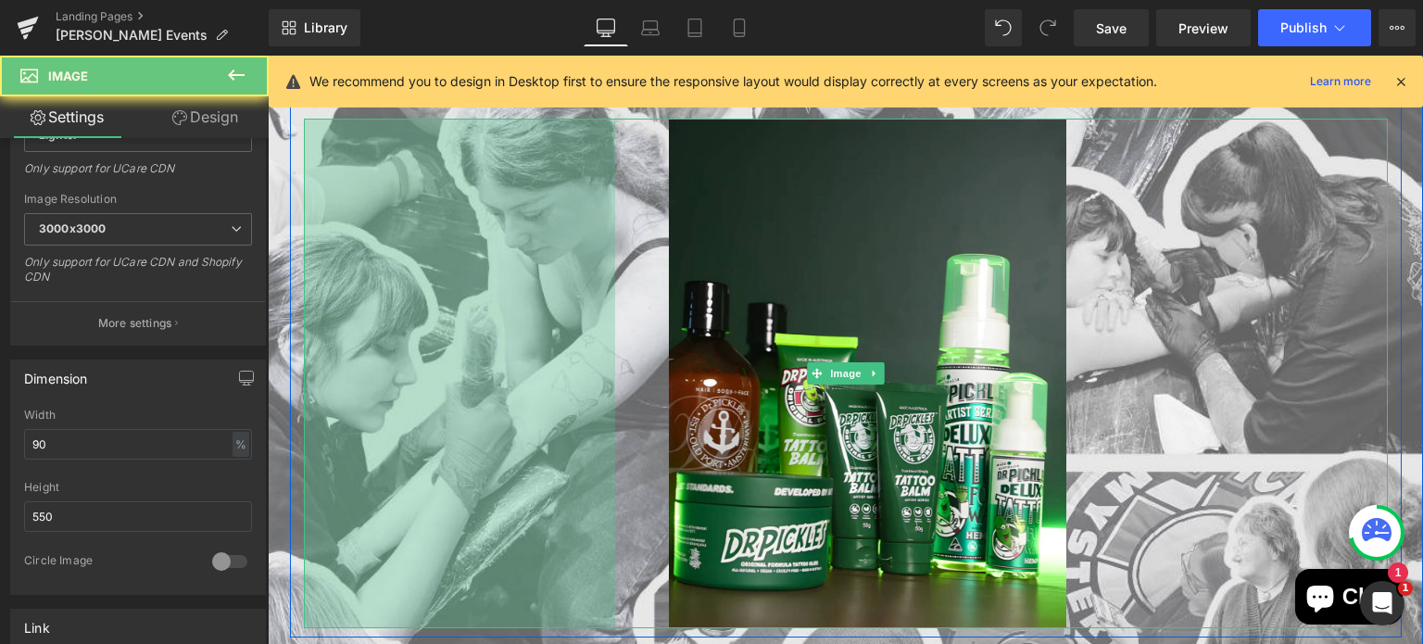
drag, startPoint x: 935, startPoint y: 284, endPoint x: 237, endPoint y: 333, distance: 700.1
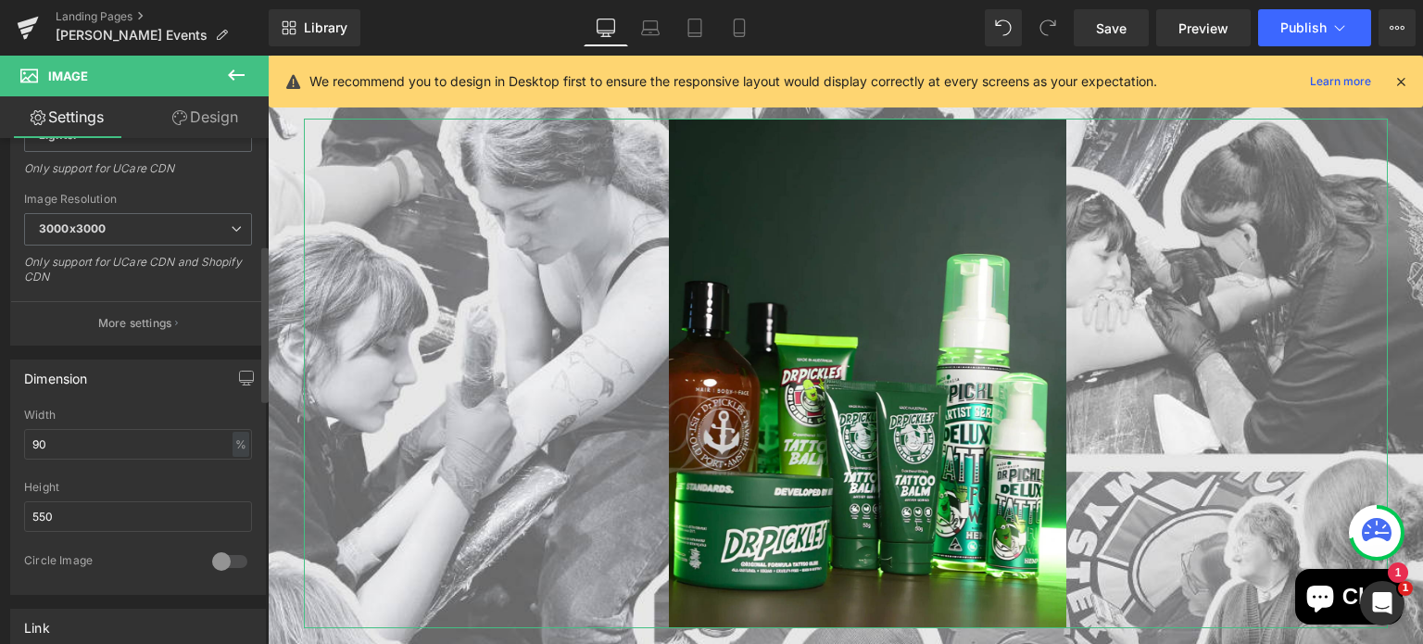
scroll to position [0, 0]
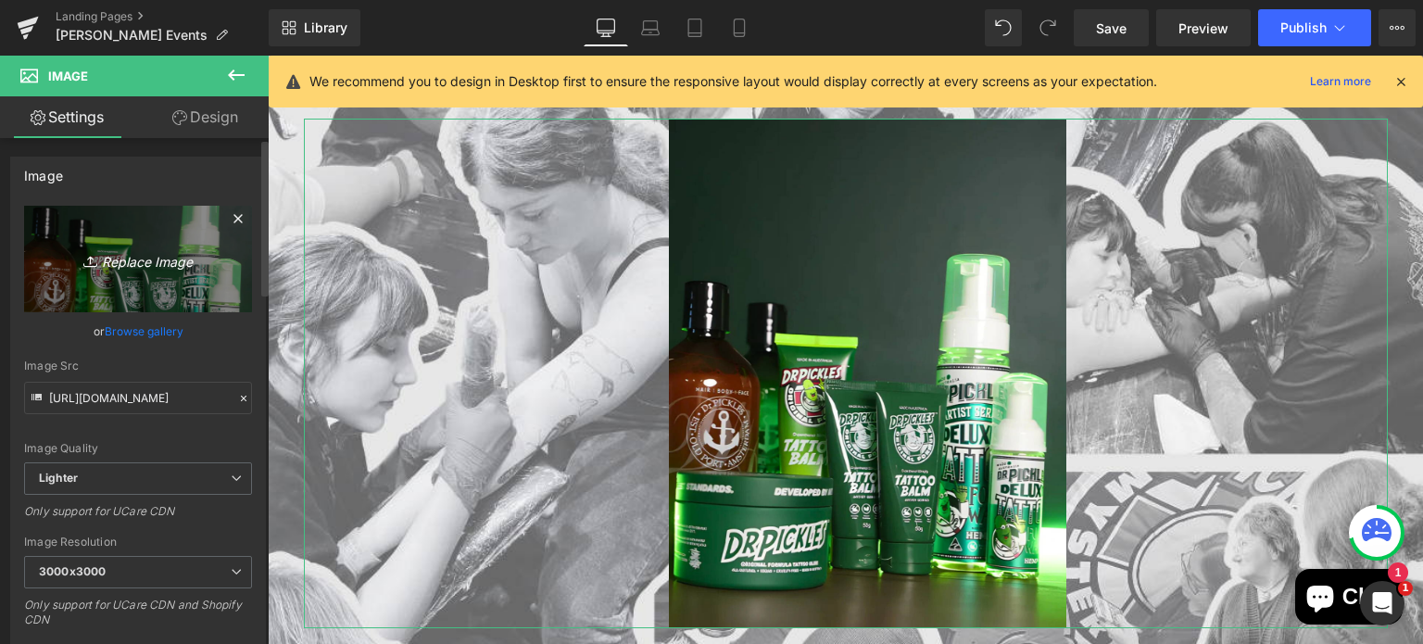
click at [116, 243] on link "Replace Image" at bounding box center [138, 259] width 228 height 107
type input "C:\fakepath\Copy of Copy of Your paragraph text (1).png"
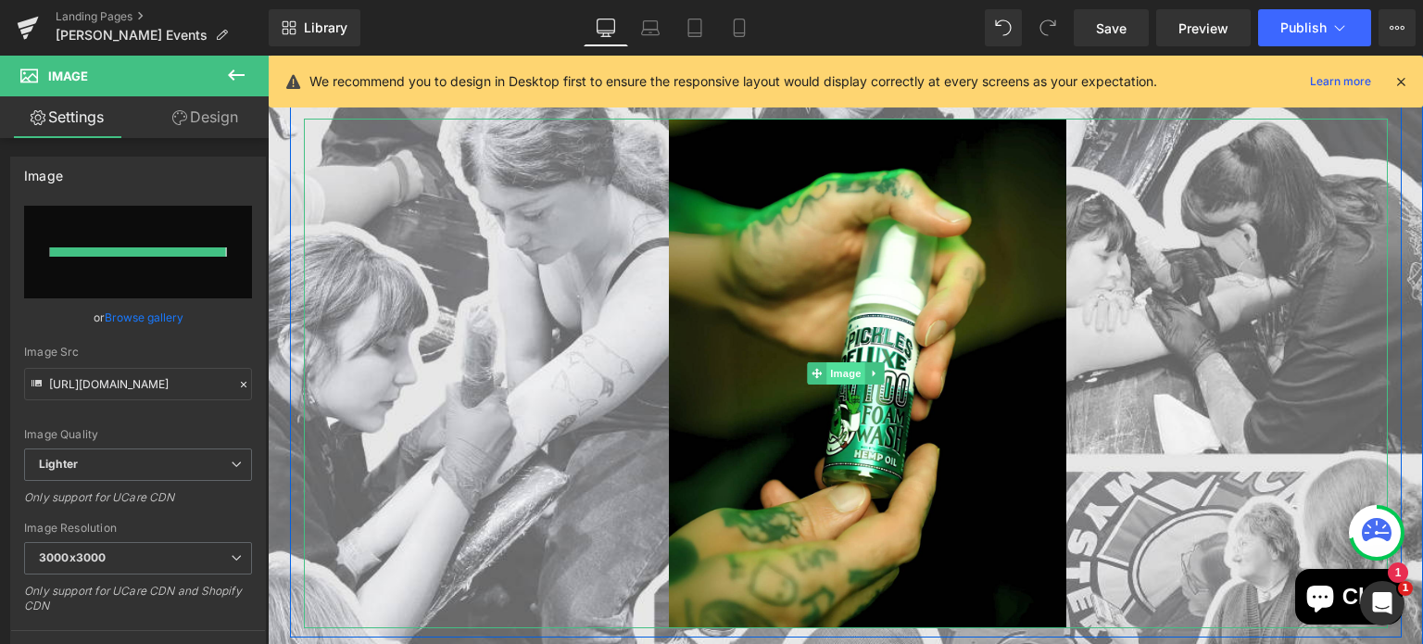
type input "[URL][DOMAIN_NAME]"
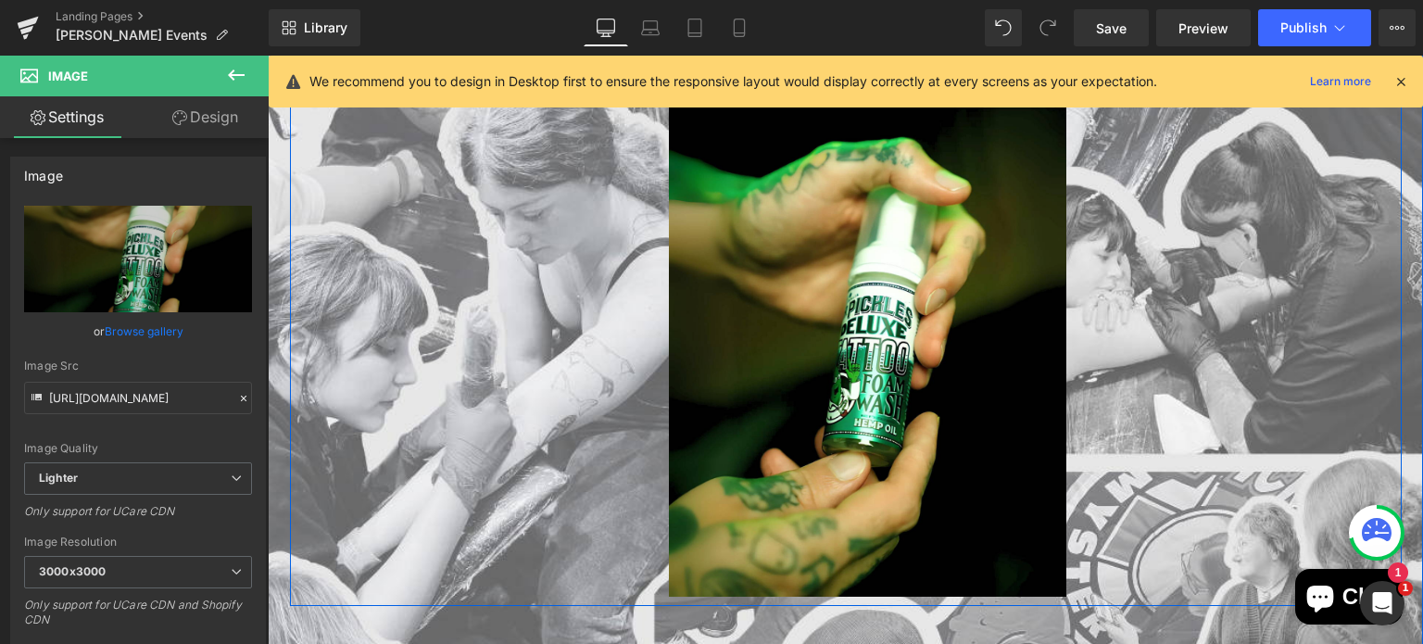
scroll to position [2679, 0]
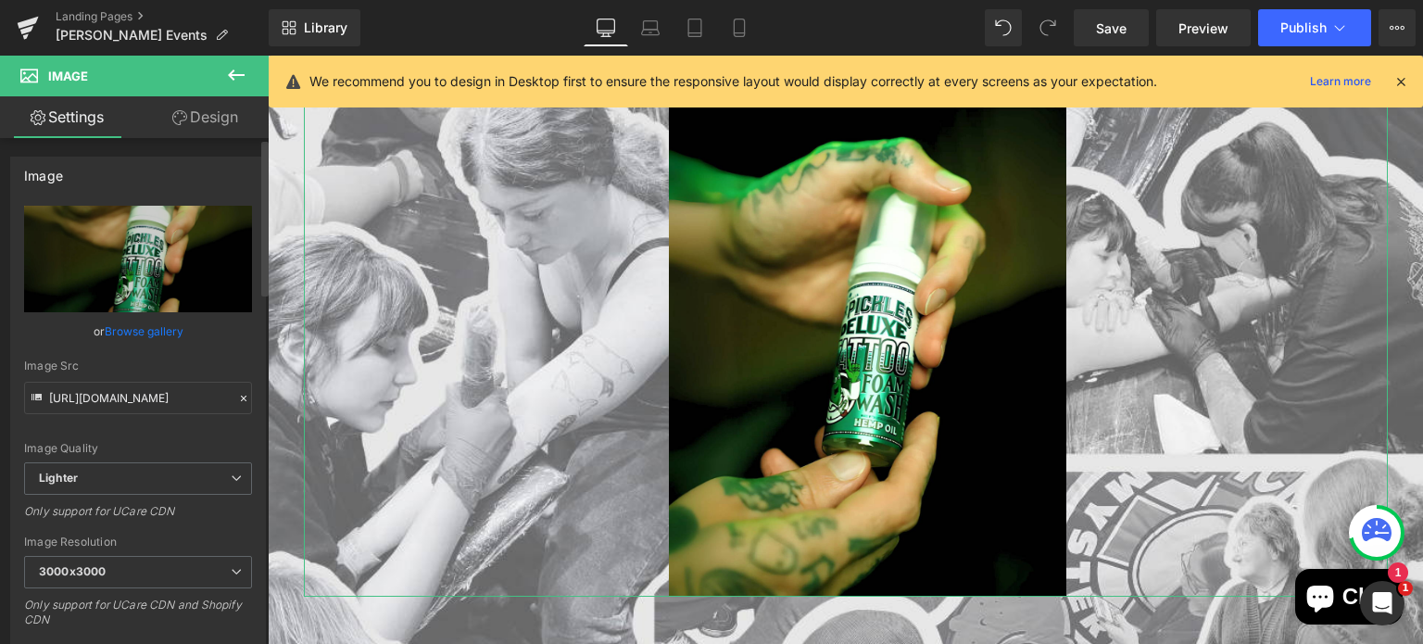
click at [133, 325] on link "Browse gallery" at bounding box center [144, 331] width 79 height 32
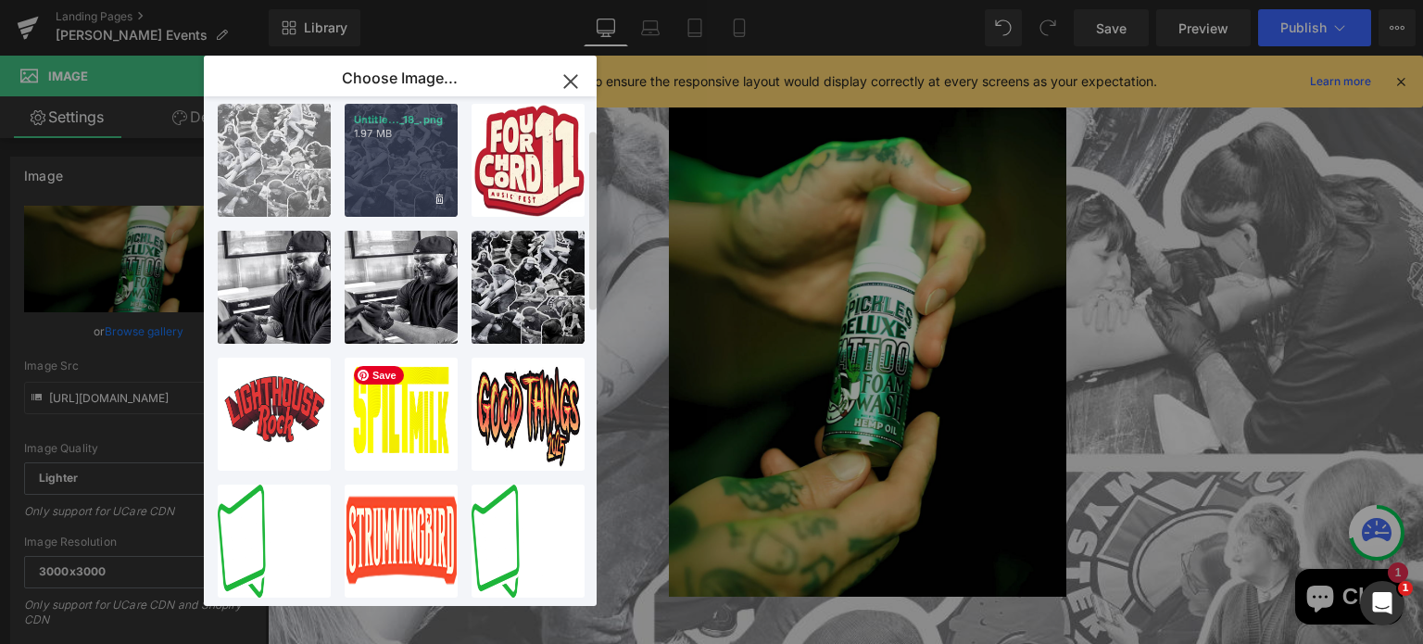
scroll to position [0, 0]
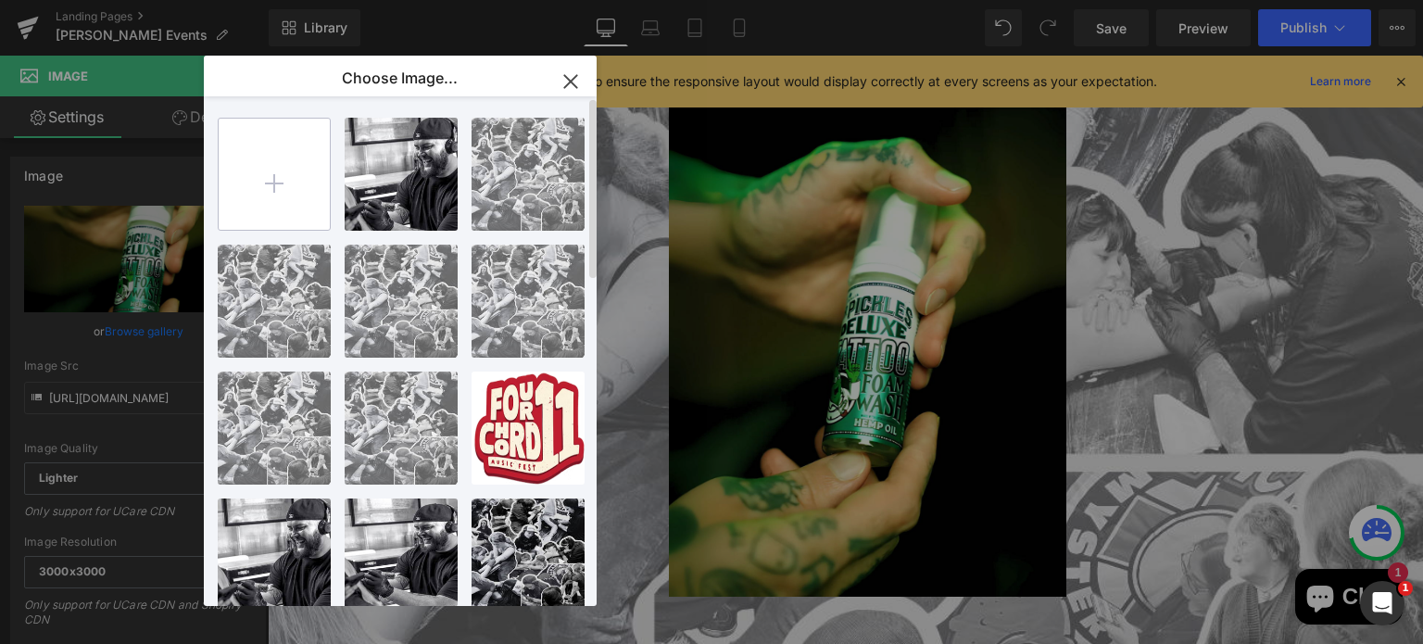
click at [0, 0] on input "file" at bounding box center [0, 0] width 0 height 0
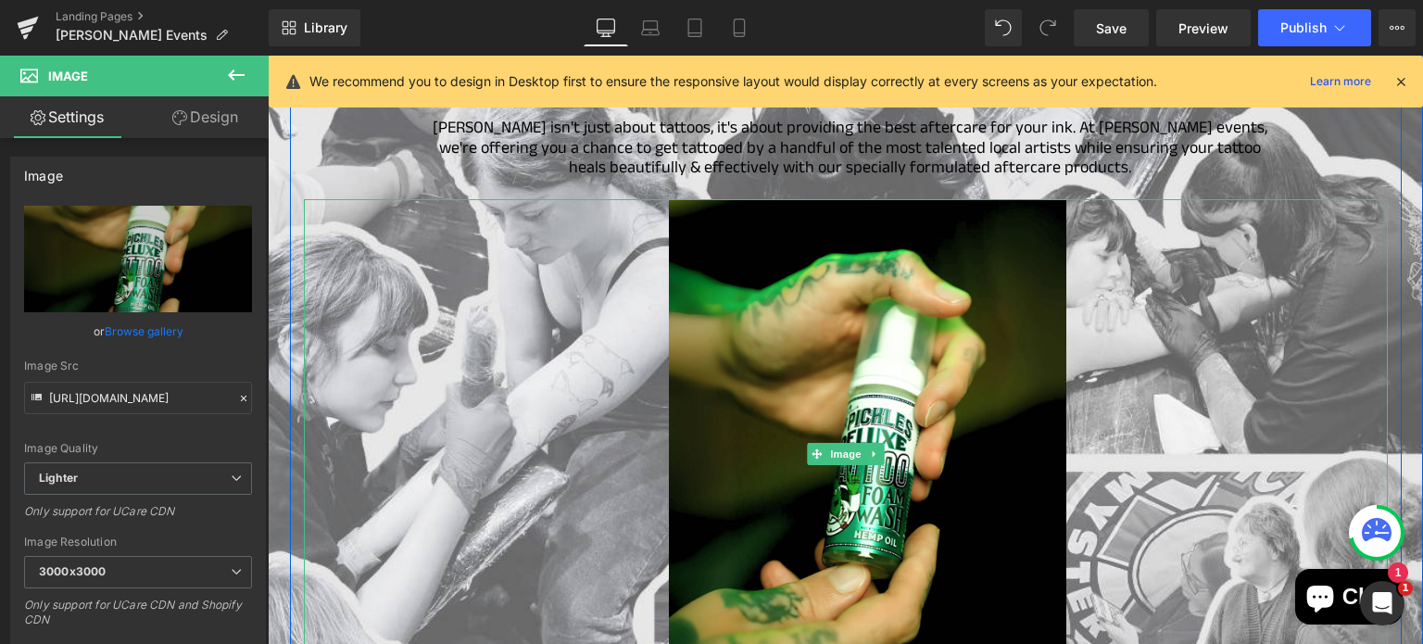
scroll to position [2566, 0]
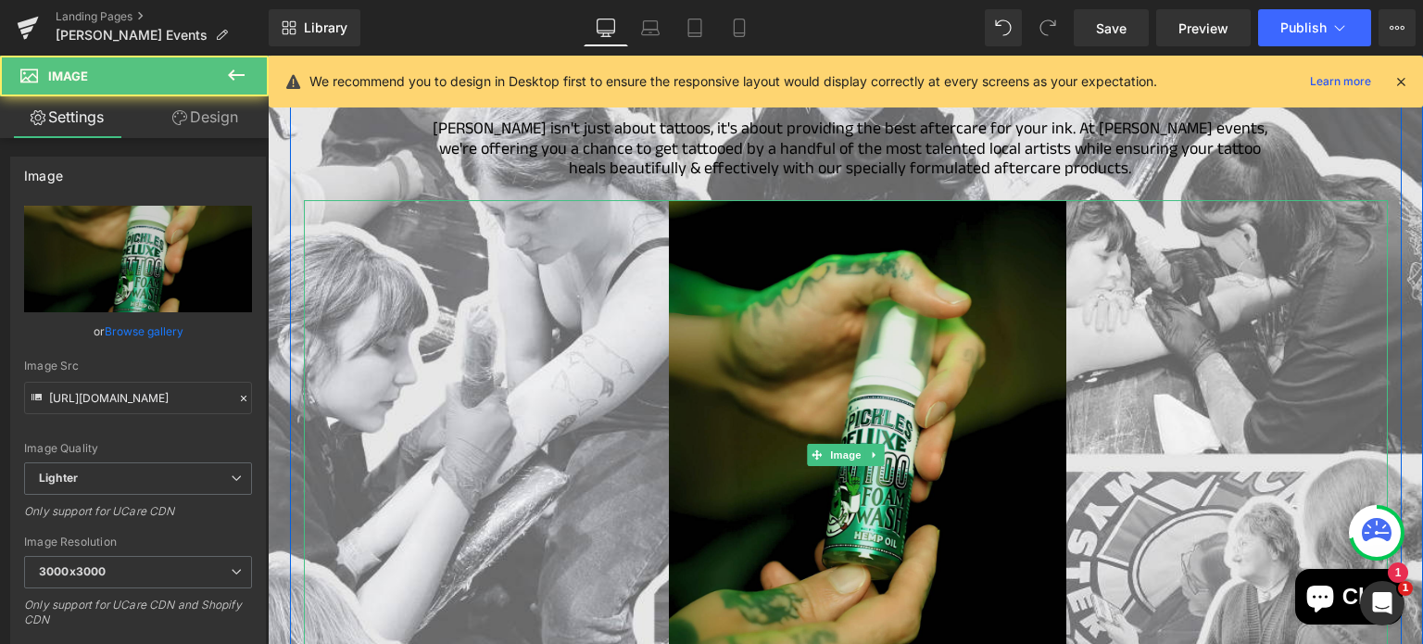
click at [682, 479] on img at bounding box center [845, 454] width 975 height 509
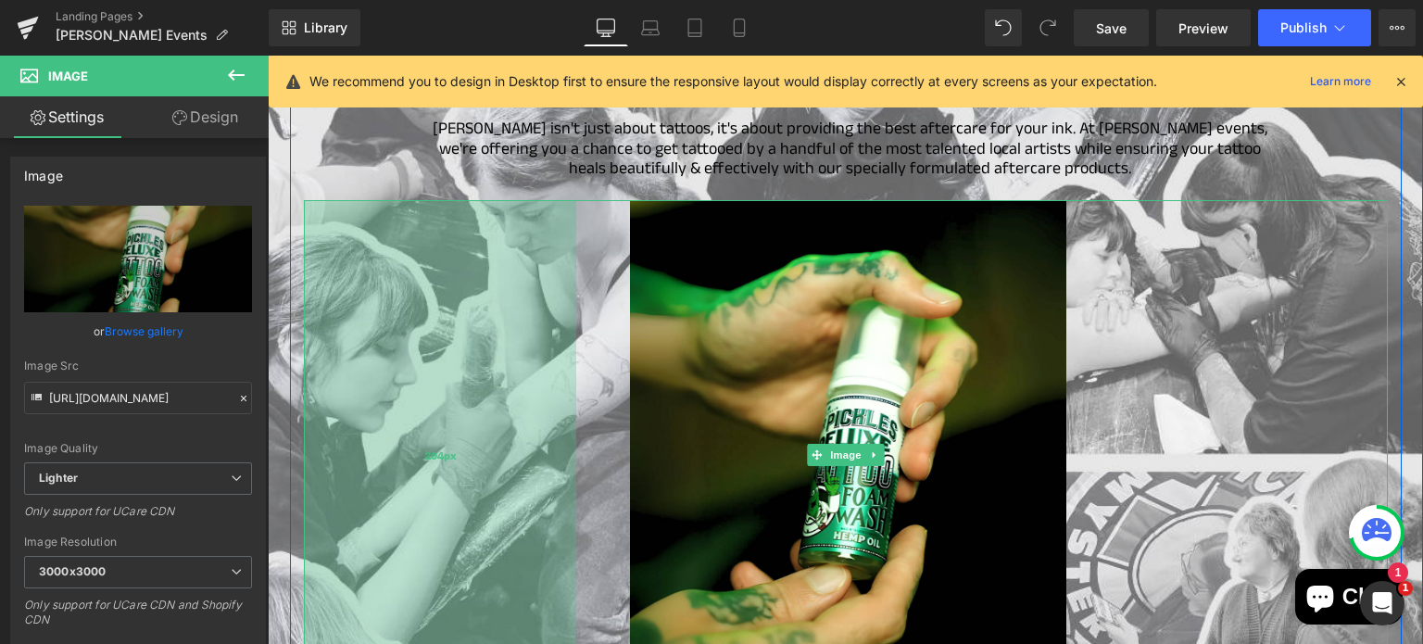
drag, startPoint x: 411, startPoint y: 477, endPoint x: 372, endPoint y: 481, distance: 39.1
click at [372, 481] on div "294px" at bounding box center [440, 454] width 272 height 509
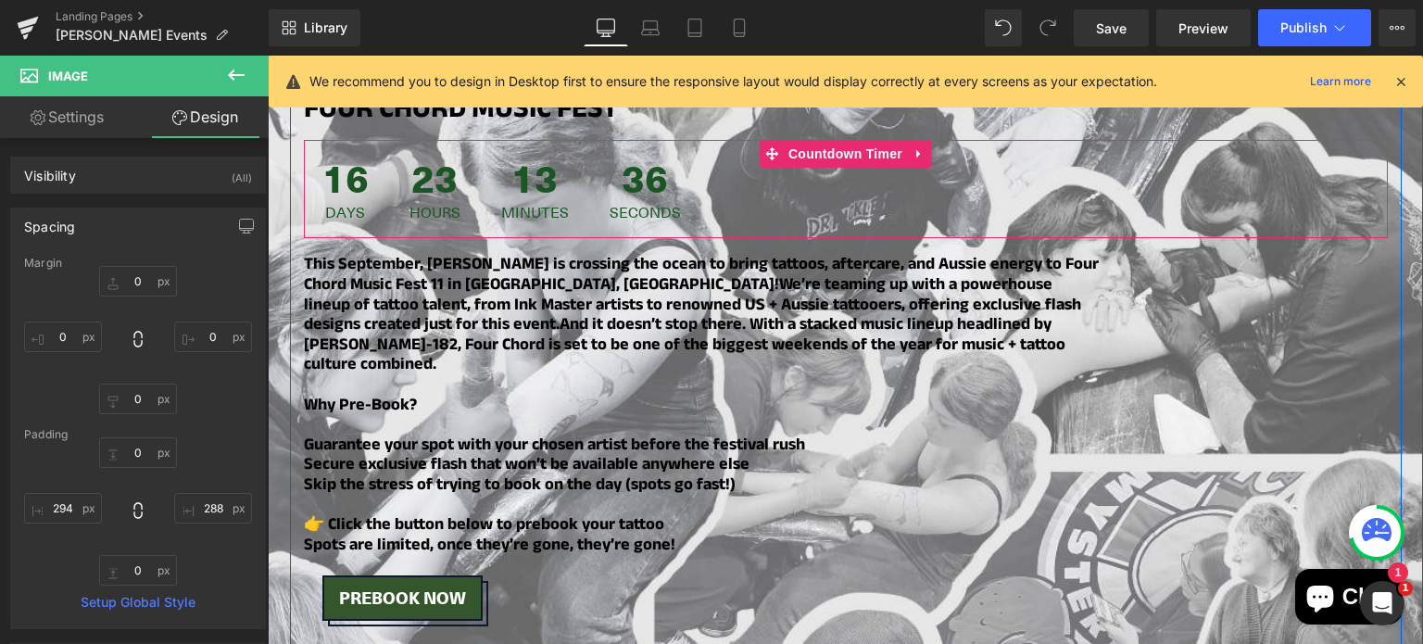
scroll to position [1823, 0]
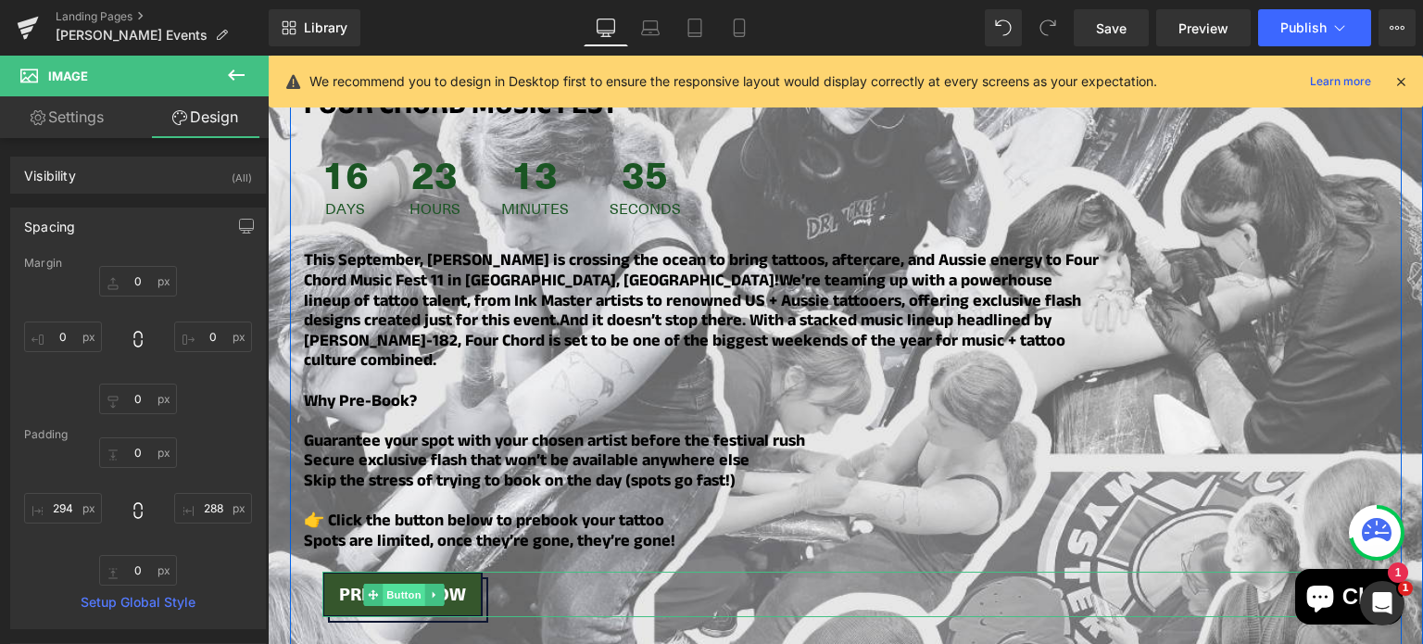
click at [395, 584] on span "Button" at bounding box center [404, 595] width 43 height 22
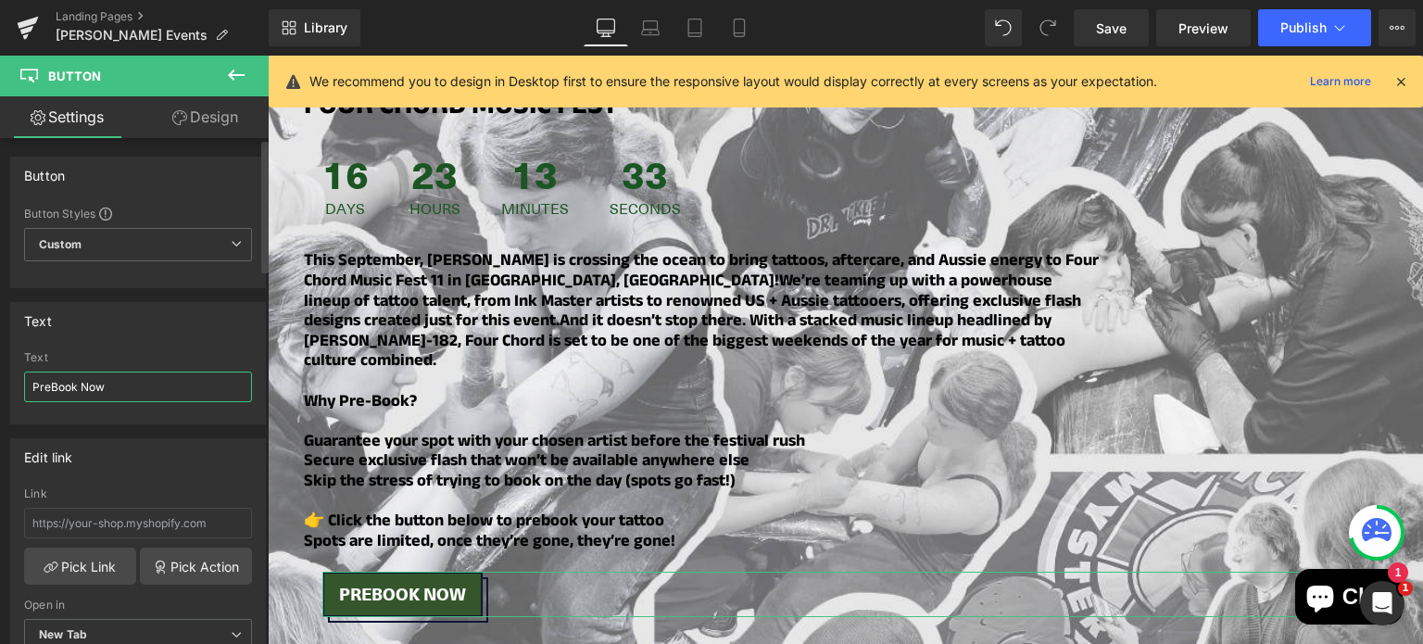
click at [91, 377] on input "PreBook Now" at bounding box center [138, 386] width 228 height 31
click at [128, 530] on input "text" at bounding box center [138, 523] width 228 height 31
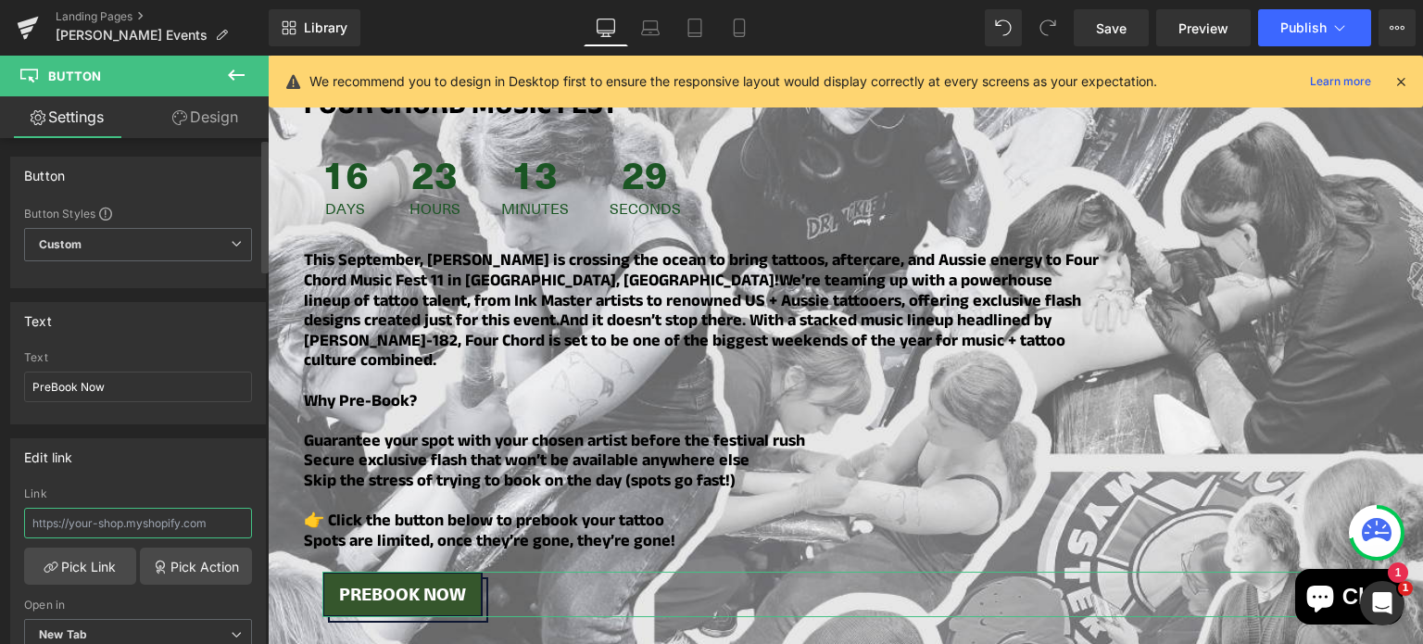
click at [128, 530] on input "text" at bounding box center [138, 523] width 228 height 31
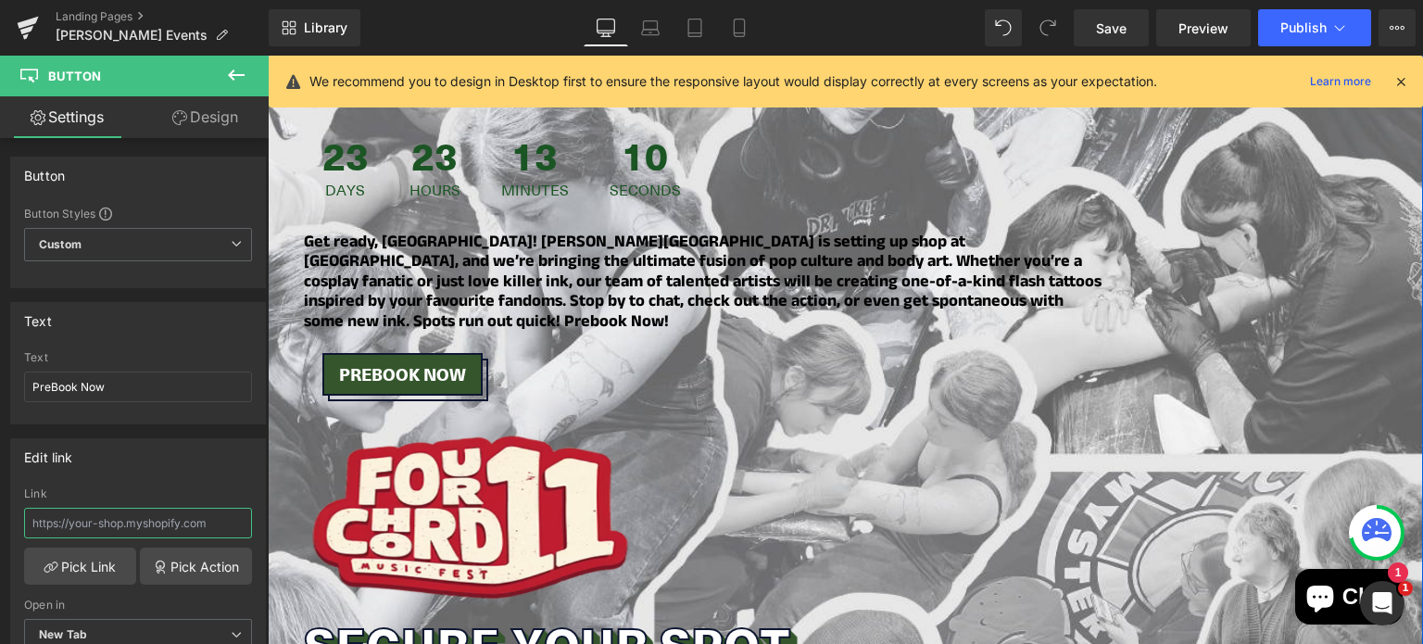
scroll to position [1219, 0]
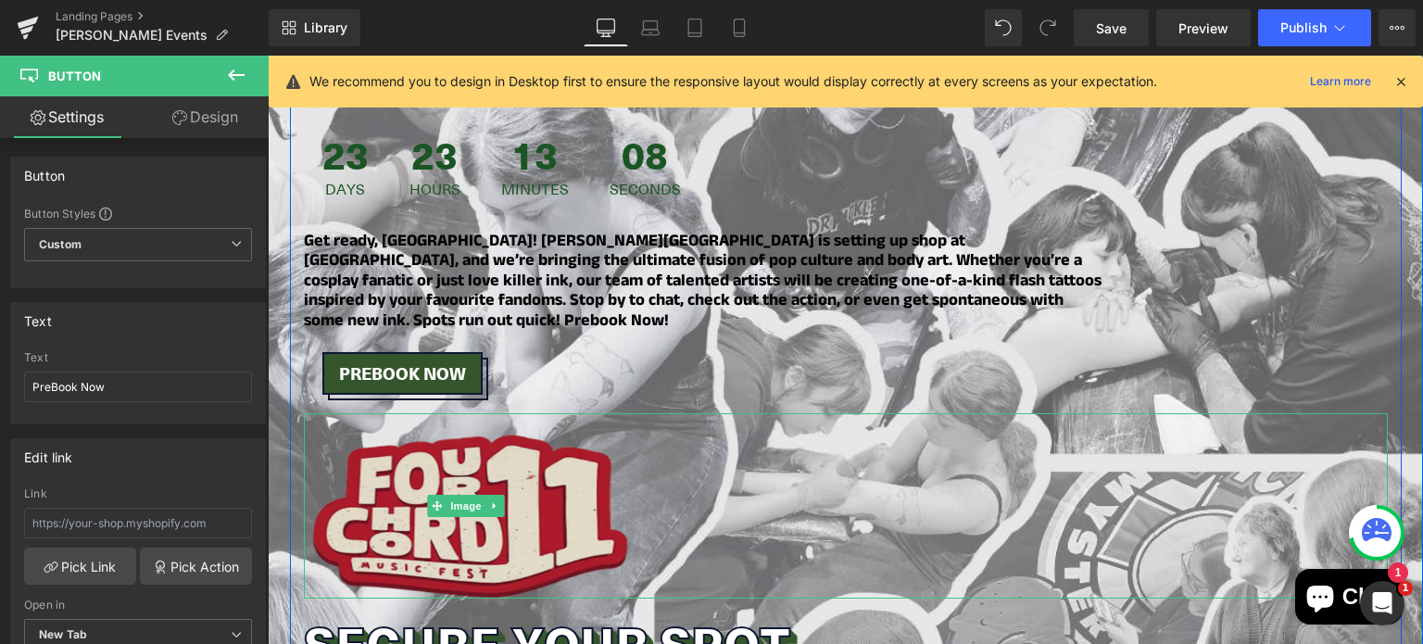
click at [437, 414] on img at bounding box center [466, 505] width 325 height 185
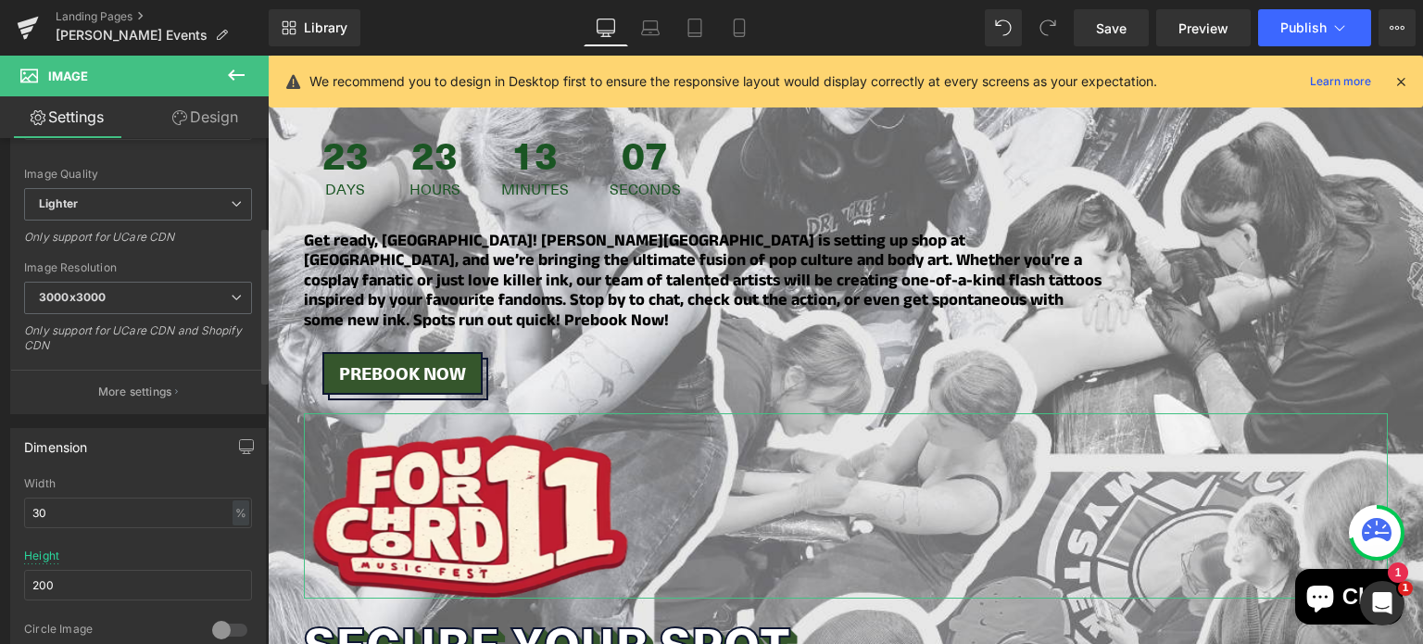
scroll to position [283, 0]
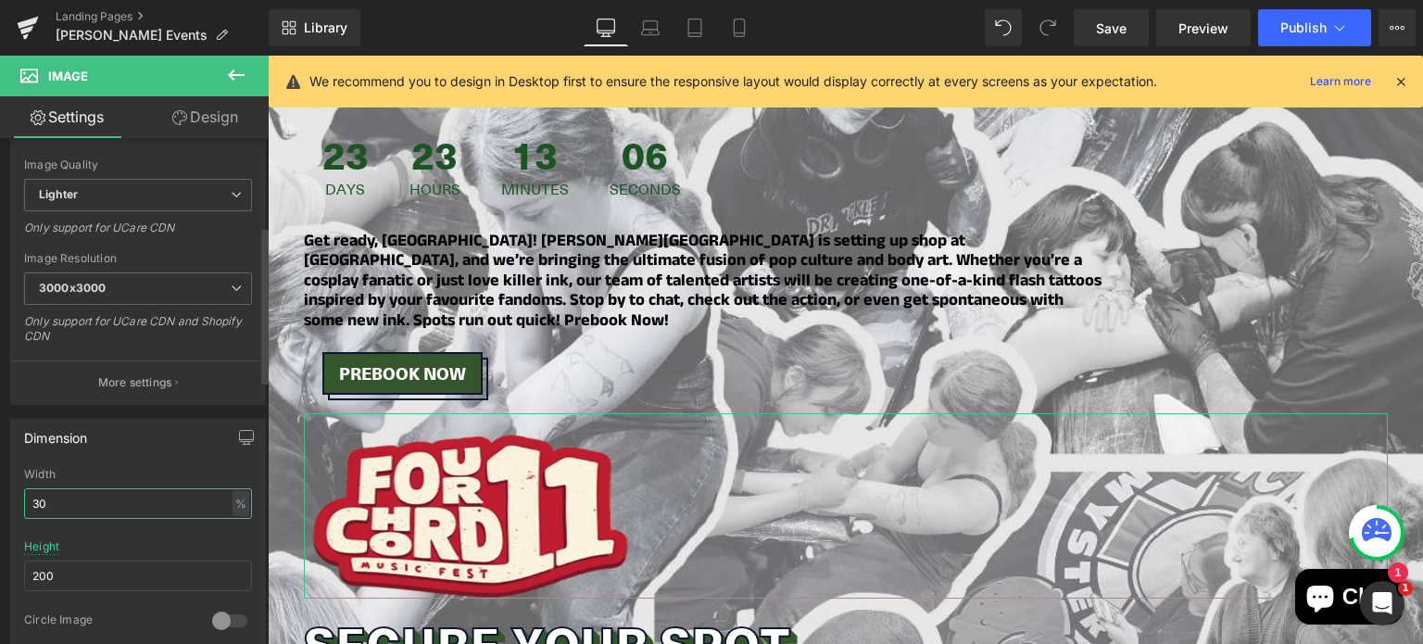
click at [62, 504] on input "30" at bounding box center [138, 503] width 228 height 31
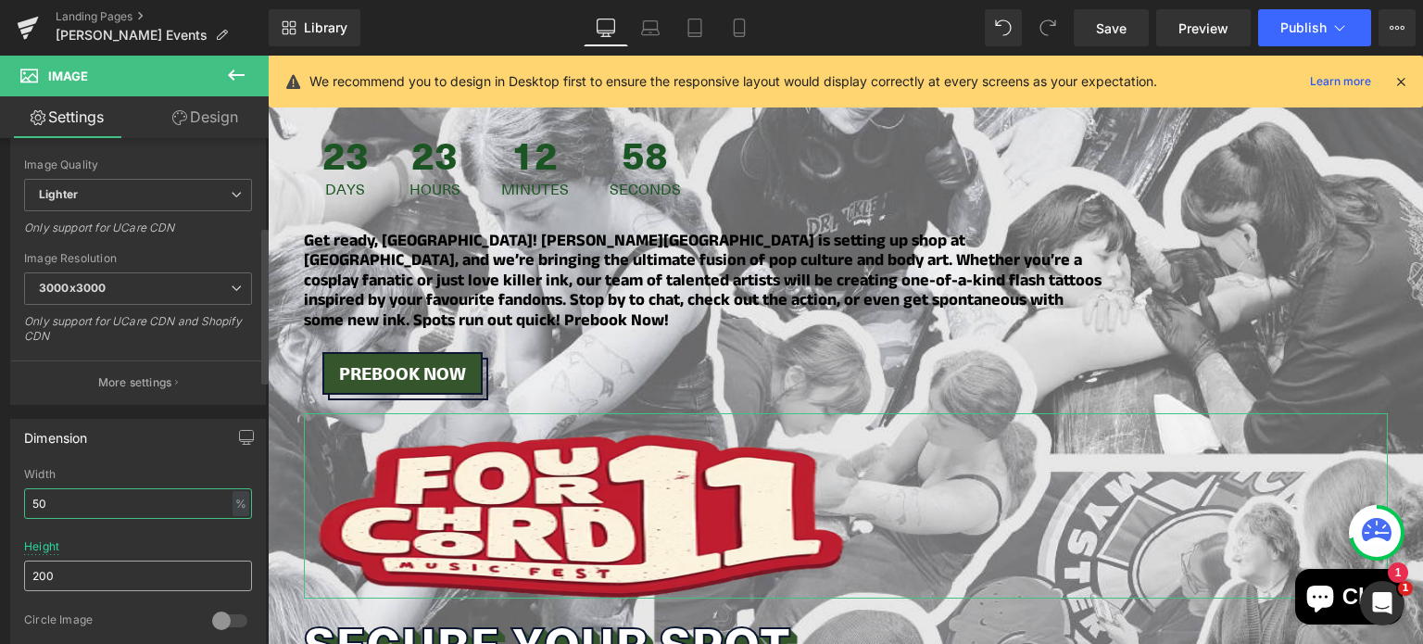
type input "50"
click at [49, 563] on input "200" at bounding box center [138, 575] width 228 height 31
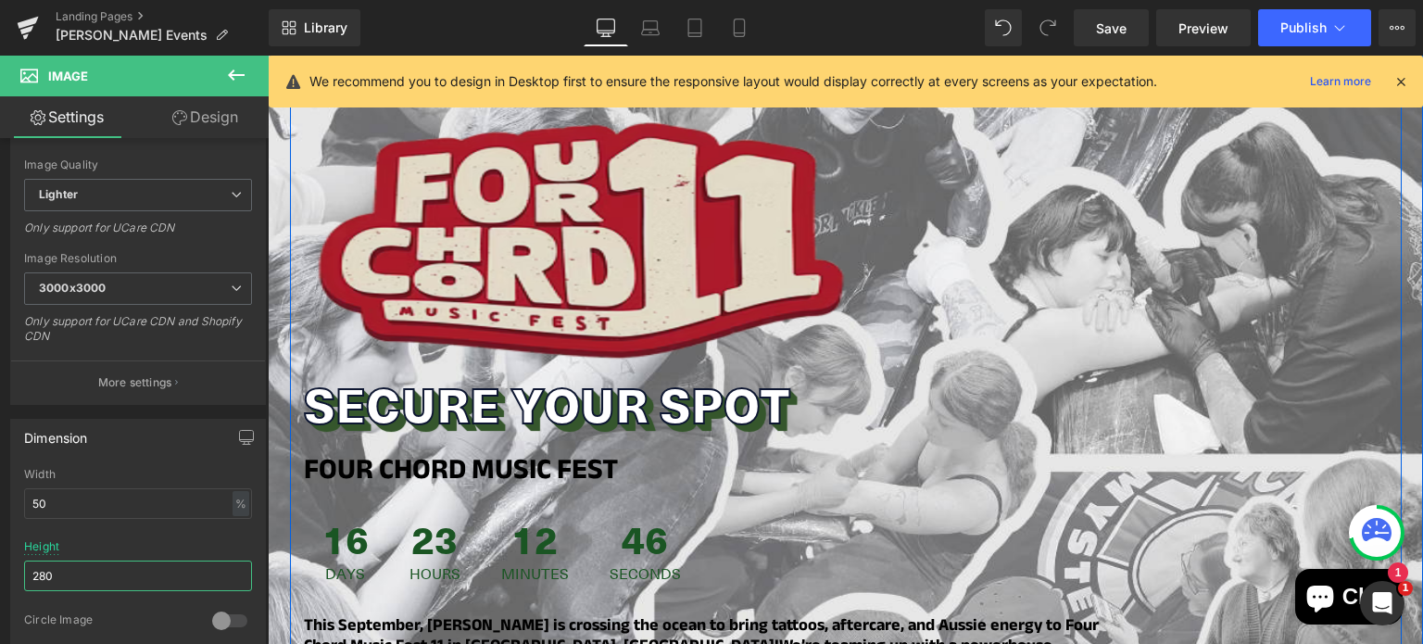
scroll to position [1534, 0]
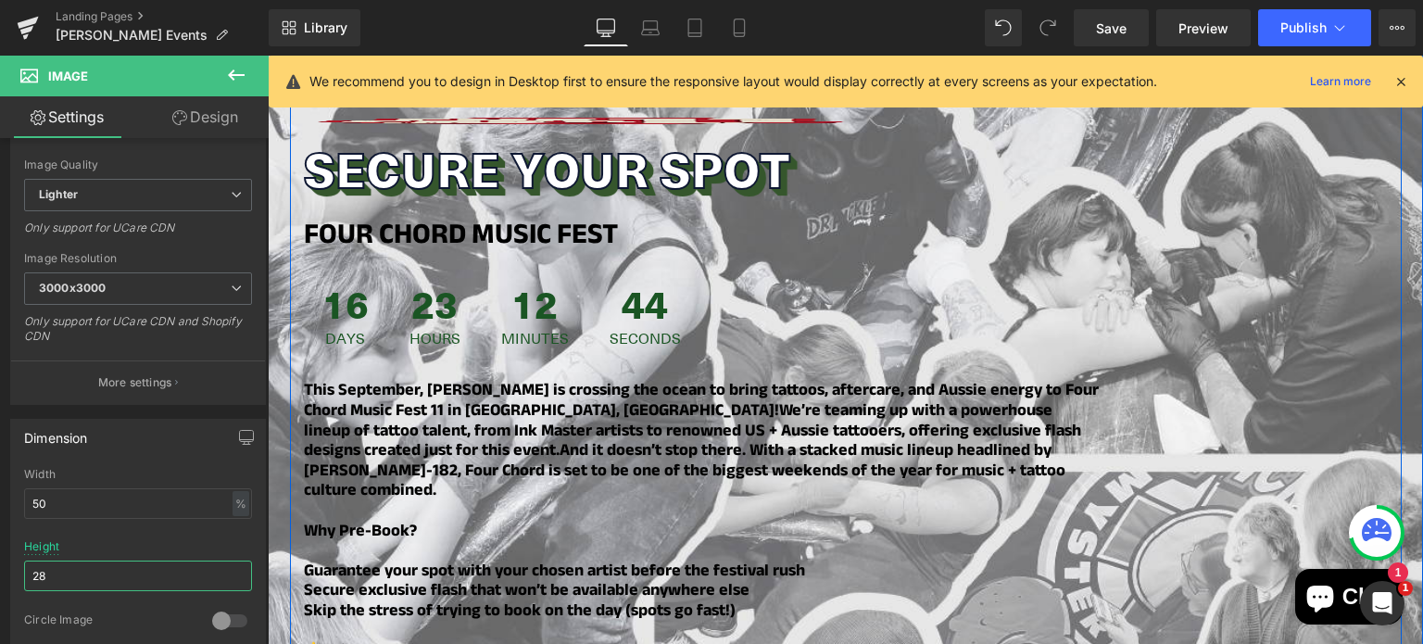
type input "2"
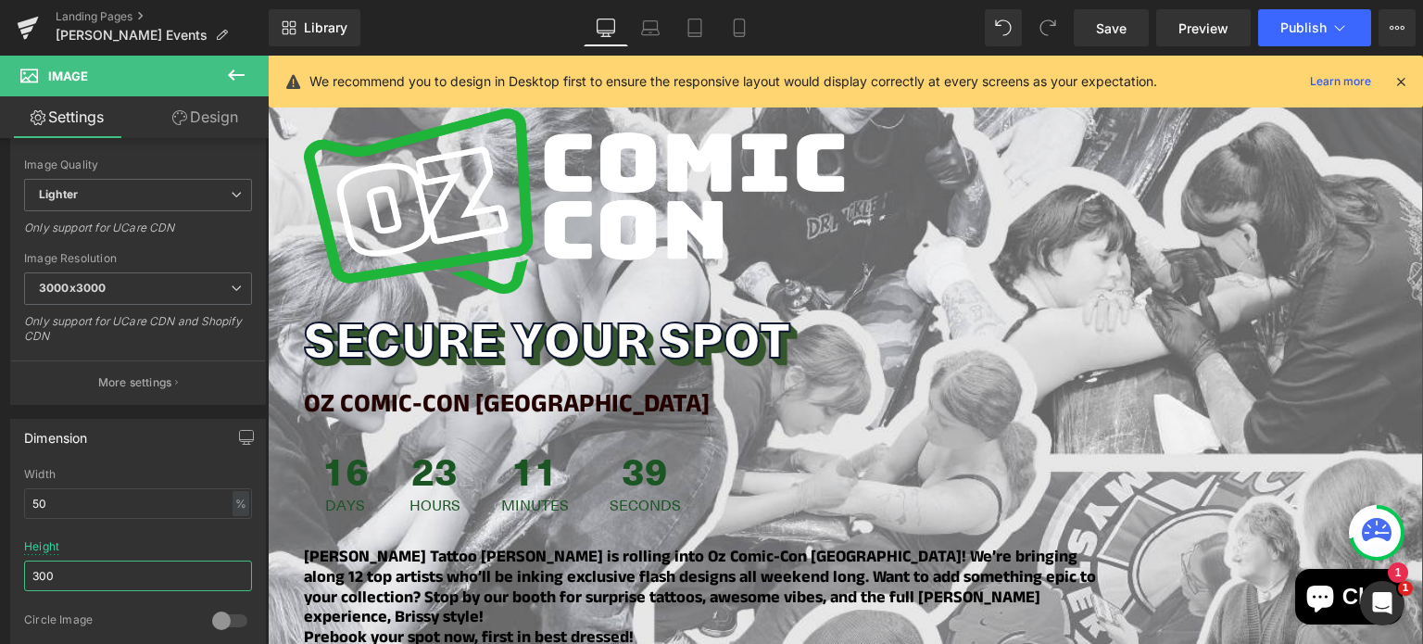
scroll to position [267, 0]
type input "300"
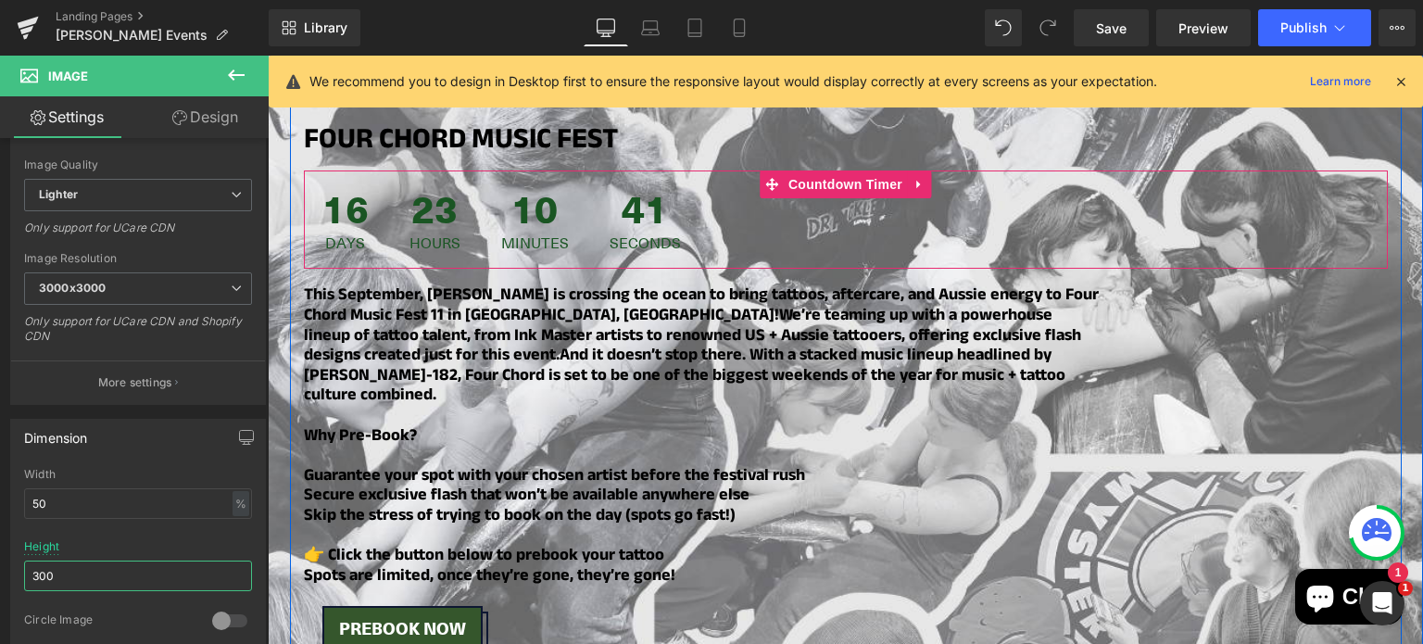
scroll to position [1878, 0]
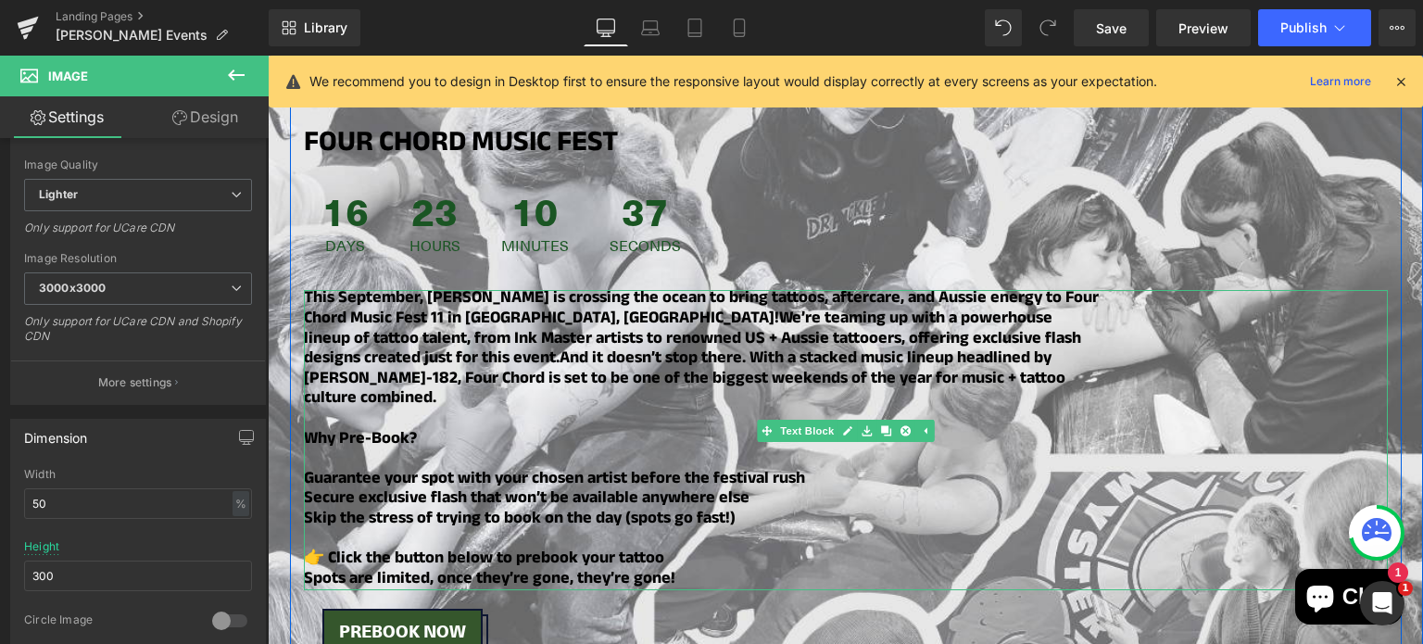
click at [413, 285] on b "This September, [PERSON_NAME] is crossing the ocean to bring tattoos, aftercare…" at bounding box center [701, 309] width 795 height 49
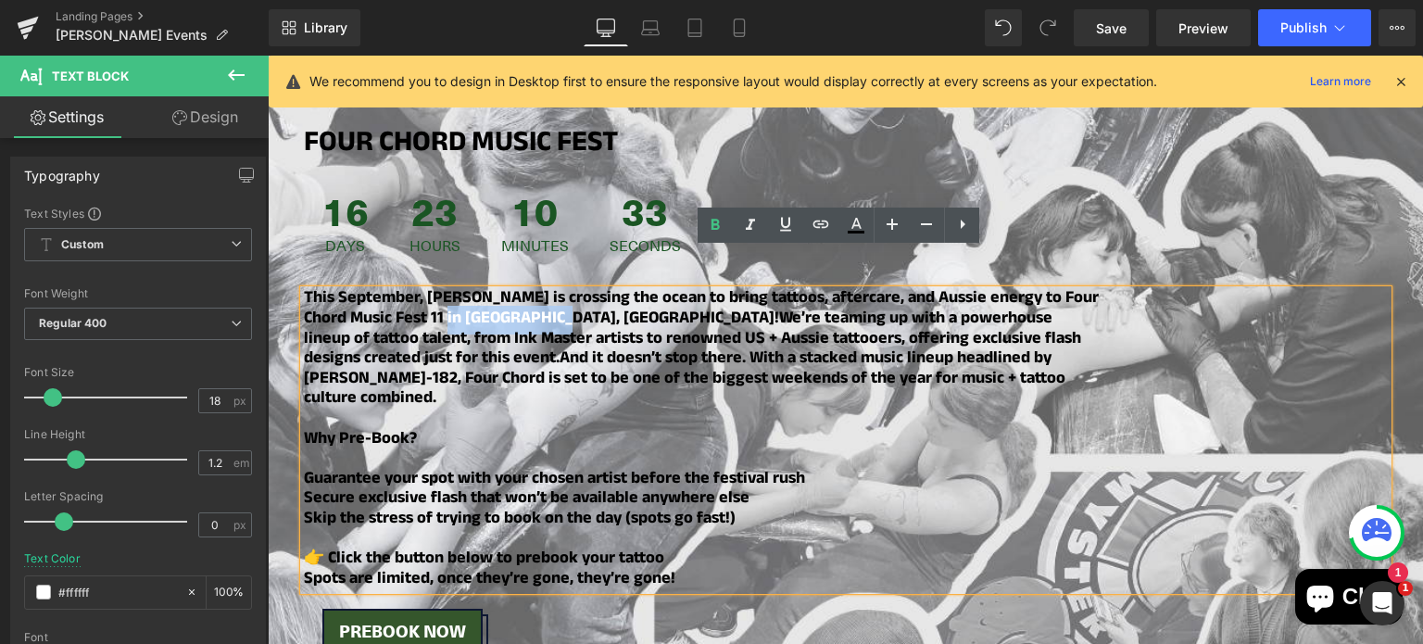
drag, startPoint x: 410, startPoint y: 275, endPoint x: 526, endPoint y: 277, distance: 115.8
click at [526, 285] on b "This September, [PERSON_NAME] is crossing the ocean to bring tattoos, aftercare…" at bounding box center [701, 309] width 795 height 49
copy b "[GEOGRAPHIC_DATA], [GEOGRAPHIC_DATA]"
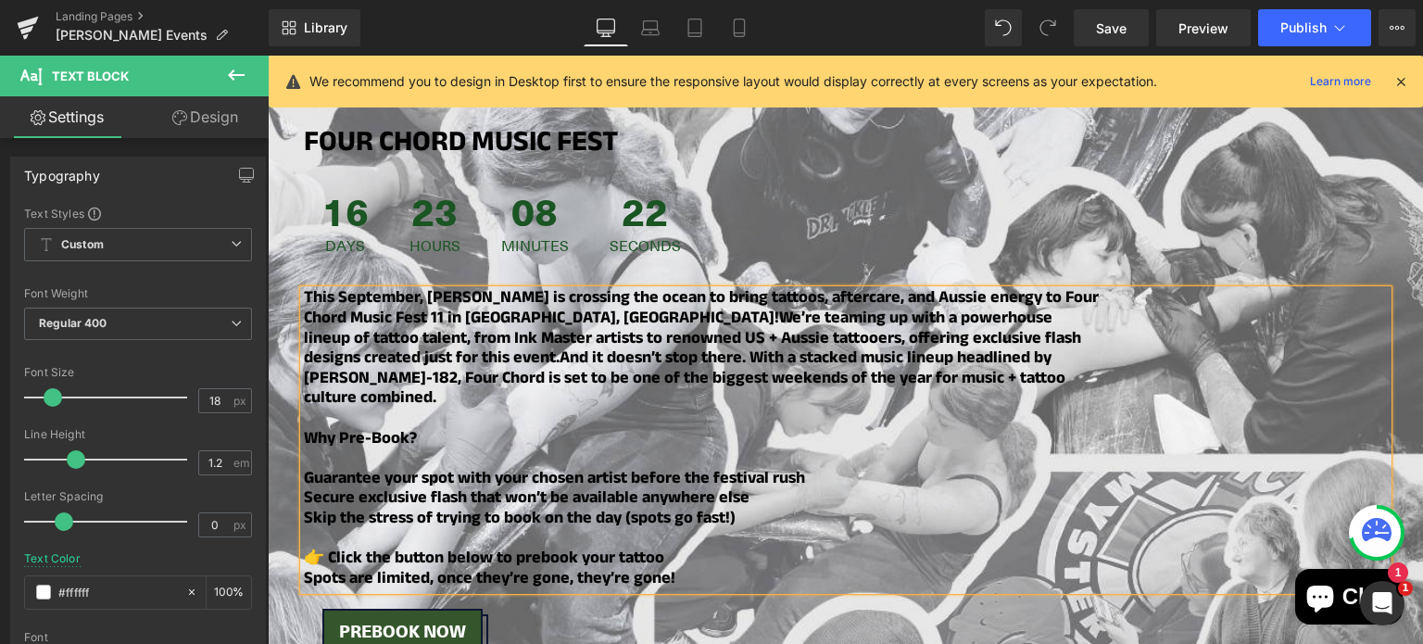
click at [694, 530] on div "This September, [PERSON_NAME] is crossing the ocean to bring tattoos, aftercare…" at bounding box center [846, 440] width 1084 height 300
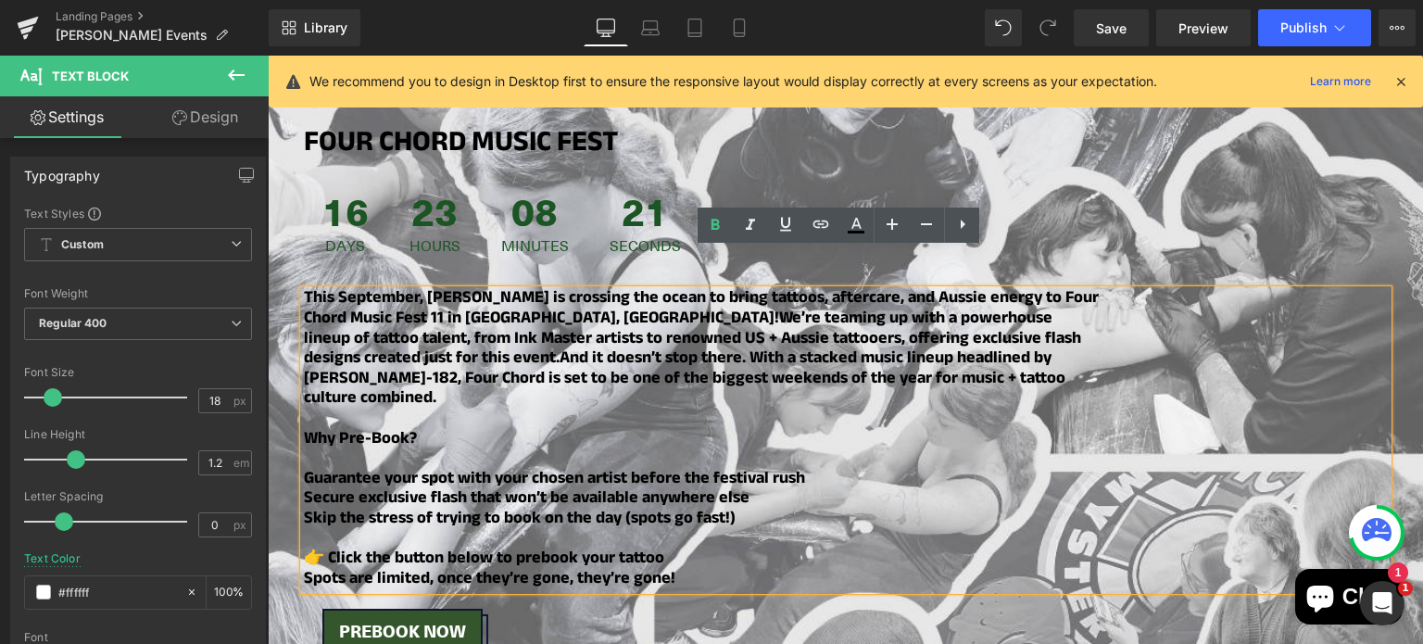
drag, startPoint x: 696, startPoint y: 529, endPoint x: 291, endPoint y: 250, distance: 491.5
click at [304, 290] on div "This September, [PERSON_NAME] is crossing the ocean to bring tattoos, aftercare…" at bounding box center [846, 440] width 1084 height 300
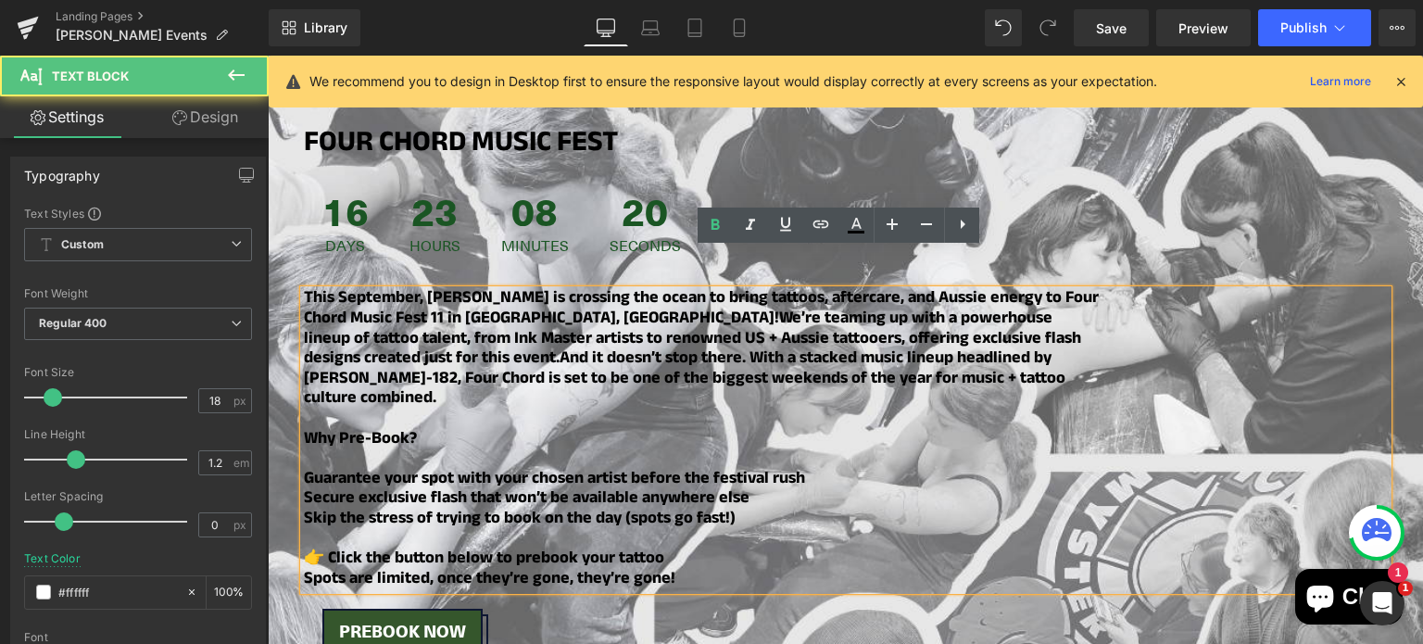
click at [305, 285] on b "This September, [PERSON_NAME] is crossing the ocean to bring tattoos, aftercare…" at bounding box center [701, 309] width 795 height 49
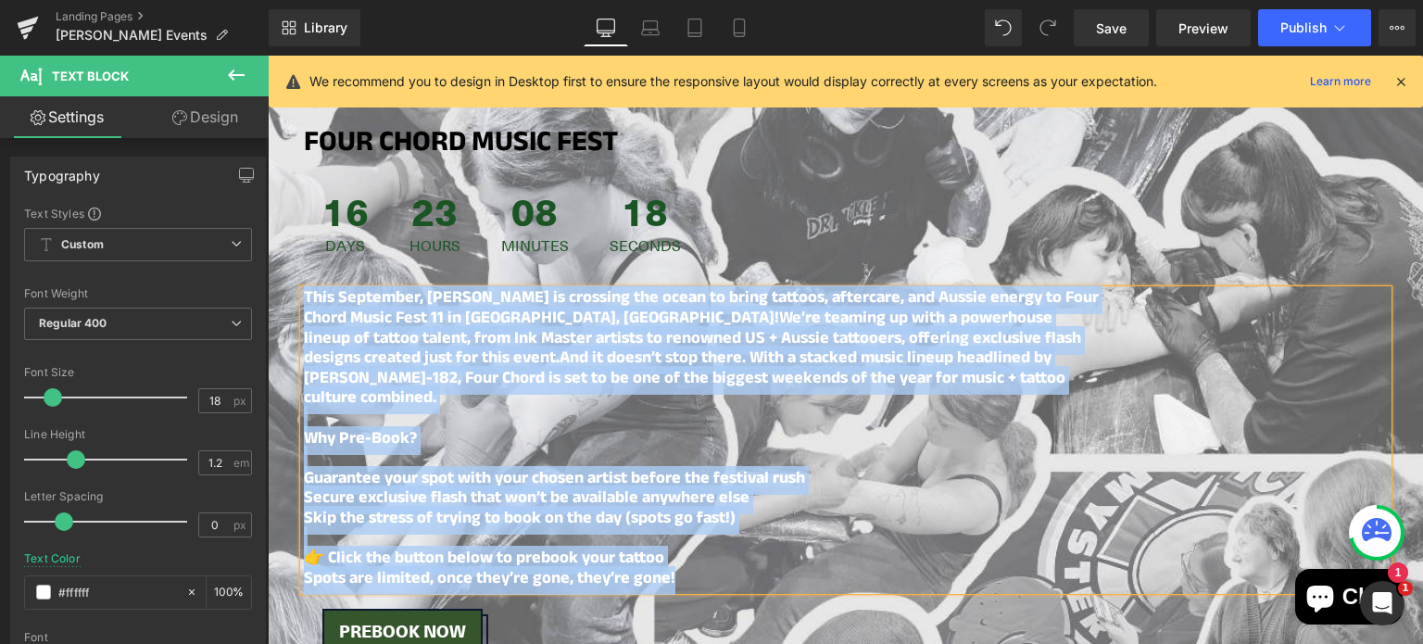
copy div "This September, [PERSON_NAME] is crossing the ocean to bring tattoos, aftercare…"
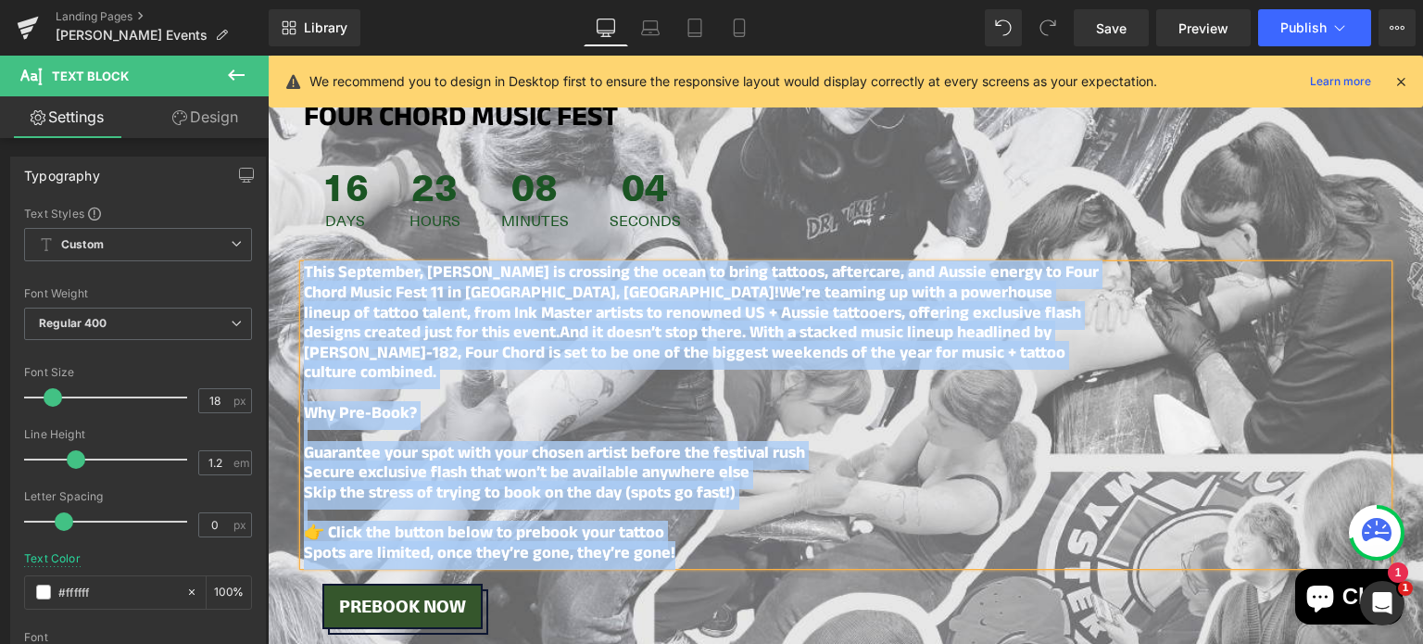
scroll to position [1915, 0]
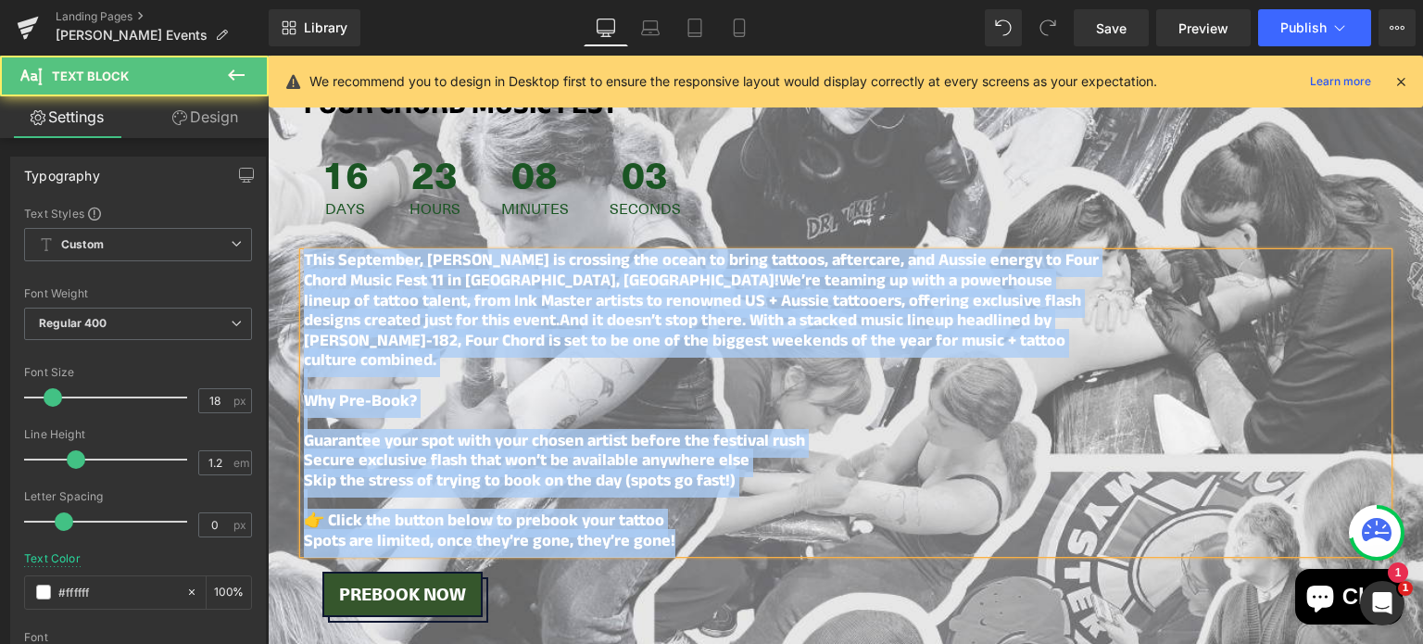
click at [419, 448] on b "Secure exclusive flash that won’t be available anywhere else" at bounding box center [527, 462] width 446 height 29
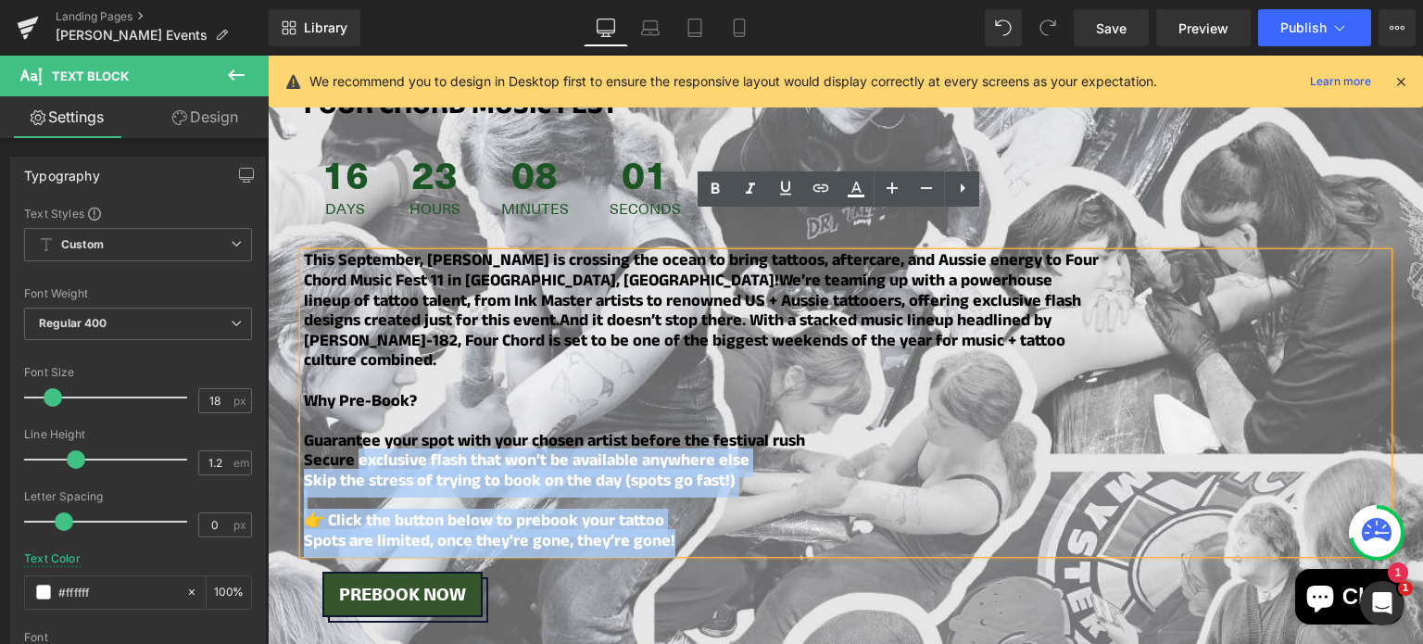
drag, startPoint x: 352, startPoint y: 399, endPoint x: 695, endPoint y: 481, distance: 352.3
click at [695, 481] on div "This September, [PERSON_NAME] is crossing the ocean to bring tattoos, aftercare…" at bounding box center [846, 403] width 1084 height 300
copy div "exclusive flash that won’t be available anywhere else Skip the stress of trying…"
